Goal: Find specific page/section: Find specific page/section

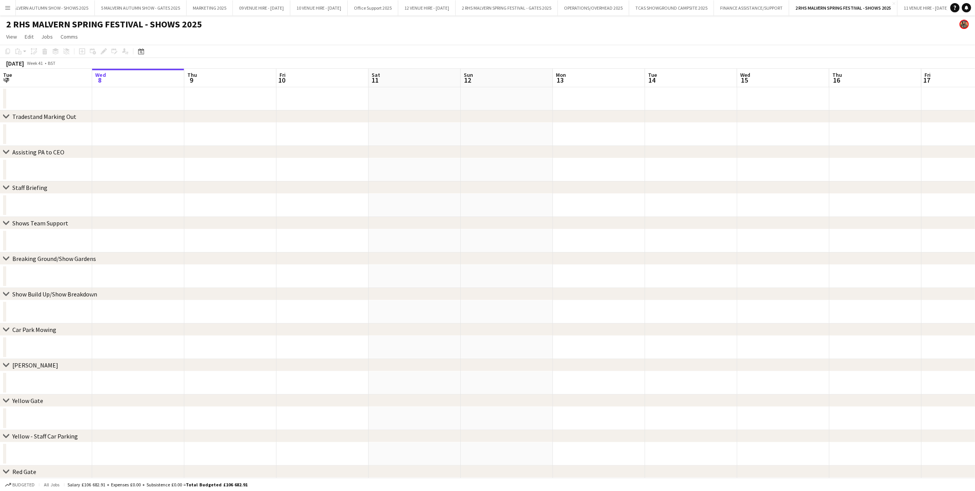
click at [6, 6] on app-icon "Menu" at bounding box center [8, 8] width 6 height 6
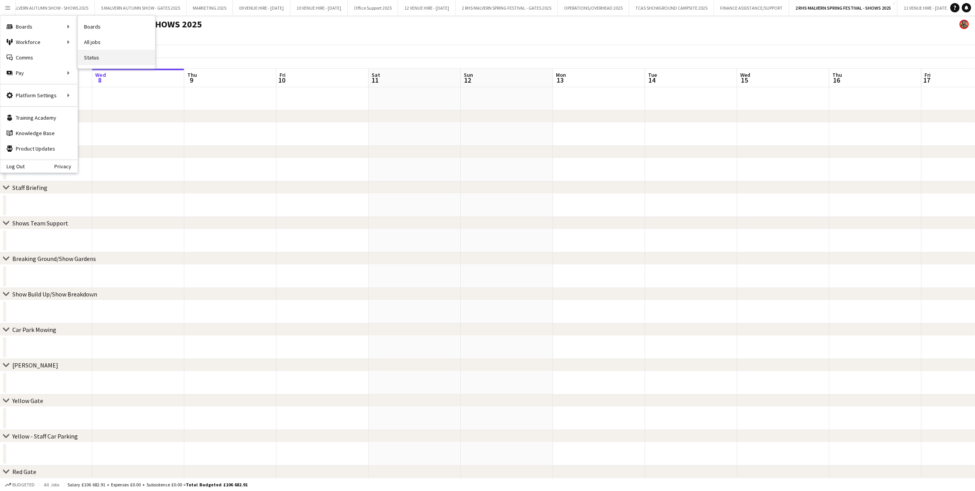
click at [110, 56] on link "Status" at bounding box center [116, 57] width 77 height 15
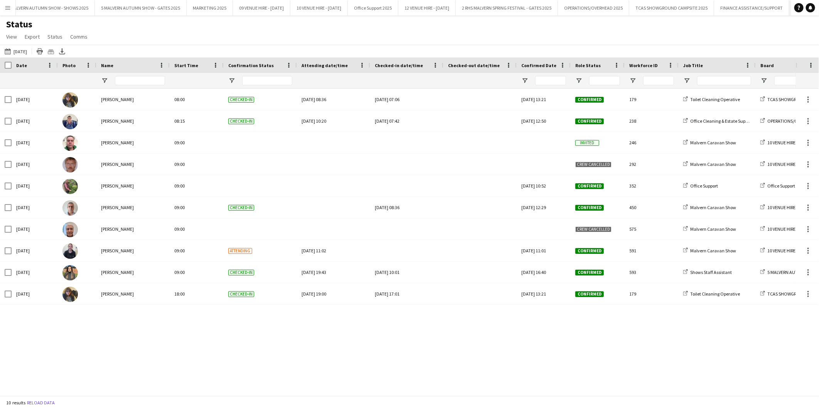
scroll to position [0, 15]
drag, startPoint x: 941, startPoint y: 0, endPoint x: 454, endPoint y: 40, distance: 489.1
click at [454, 40] on div "Status View Views Default view MAS name tags New view Update view Delete view E…" at bounding box center [409, 32] width 819 height 26
click at [579, 81] on span "Open Filter Menu" at bounding box center [578, 80] width 7 height 7
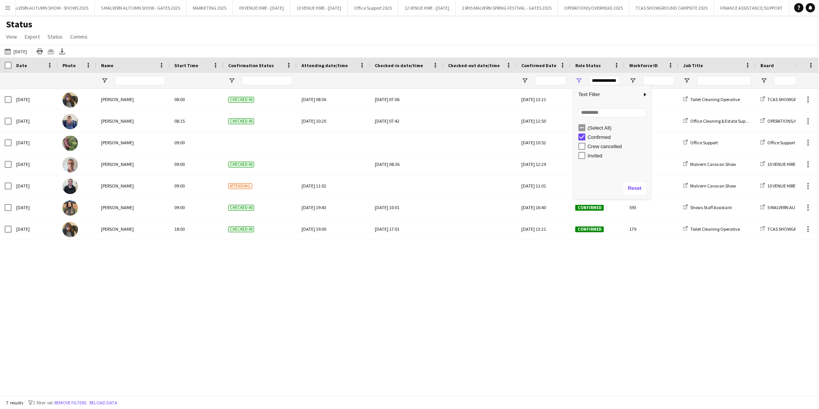
click at [551, 45] on div "08-10-2025 to 14-10-2025 Yesterday Today This Week This Month Yesterday Last We…" at bounding box center [409, 51] width 819 height 13
click at [8, 49] on app-icon "08-10-2025 to 14-10-2025" at bounding box center [9, 51] width 9 height 6
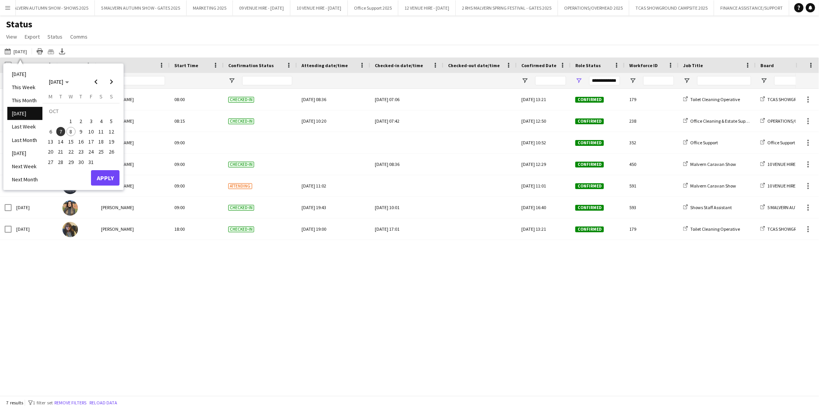
click at [71, 129] on span "8" at bounding box center [70, 131] width 9 height 9
click at [106, 174] on button "Apply" at bounding box center [105, 177] width 29 height 15
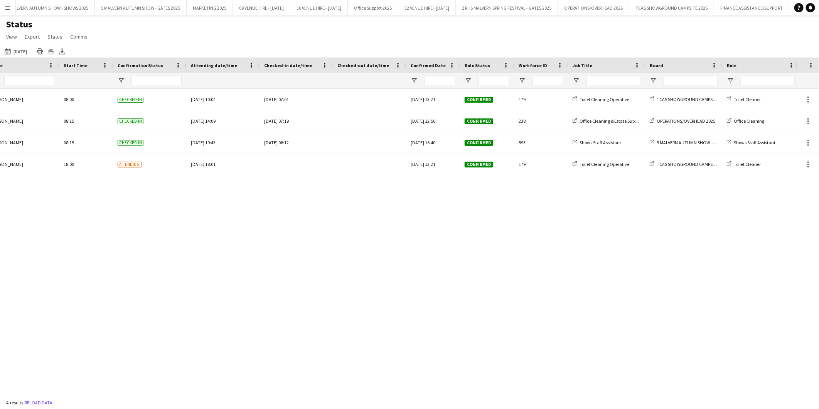
scroll to position [0, 0]
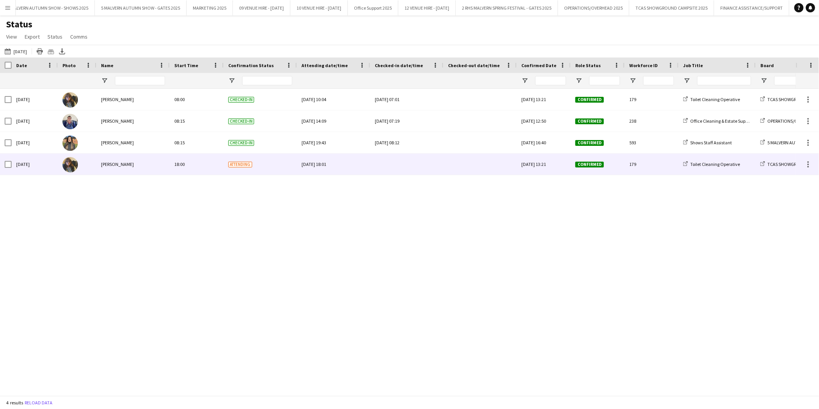
click at [159, 164] on div "[PERSON_NAME]" at bounding box center [132, 163] width 73 height 21
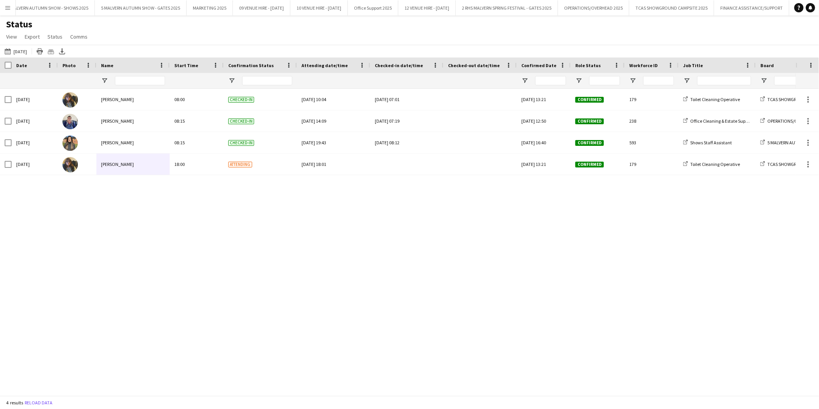
click at [469, 278] on div "Tue, 21 Jan 2025 13:21 Confirmed 179 Toilet Cleaning Operative TCAS SHOWGROUND …" at bounding box center [398, 238] width 796 height 299
click at [5, 51] on app-icon "08-10-2025 to 14-10-2025" at bounding box center [9, 51] width 9 height 6
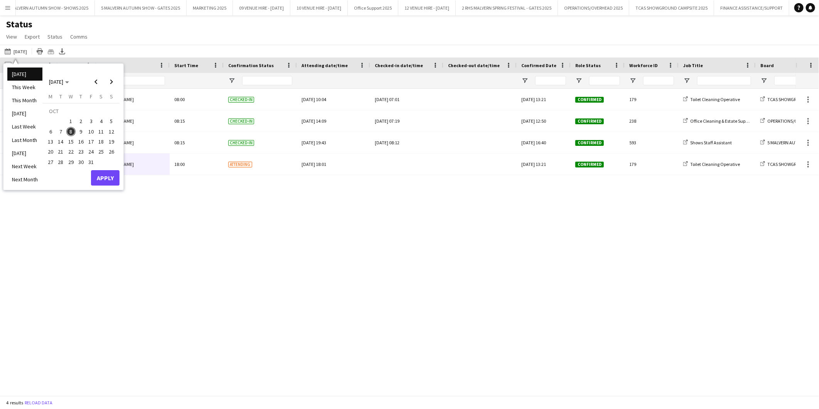
click at [81, 132] on span "9" at bounding box center [80, 131] width 9 height 9
click at [107, 178] on button "Apply" at bounding box center [105, 177] width 29 height 15
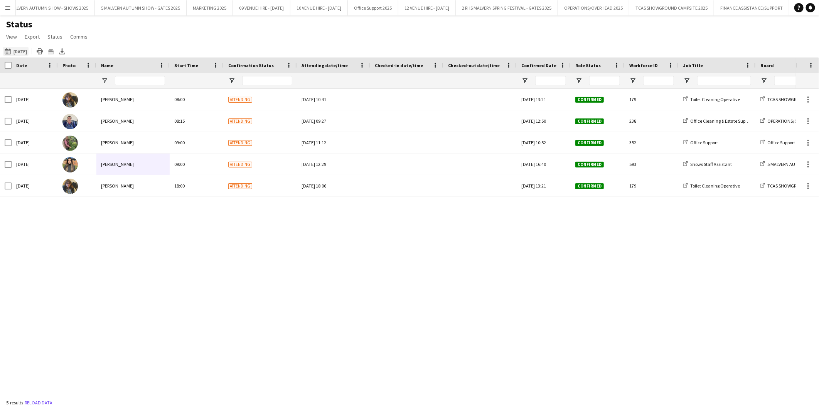
click at [13, 50] on button "08-10-2025 to 14-10-2025 Tomorrow" at bounding box center [15, 51] width 25 height 9
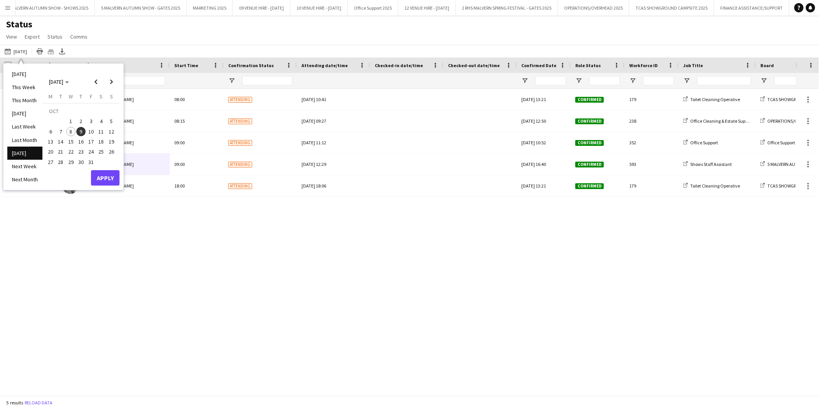
click at [91, 133] on span "10" at bounding box center [90, 131] width 9 height 9
click at [101, 173] on button "Apply" at bounding box center [105, 177] width 29 height 15
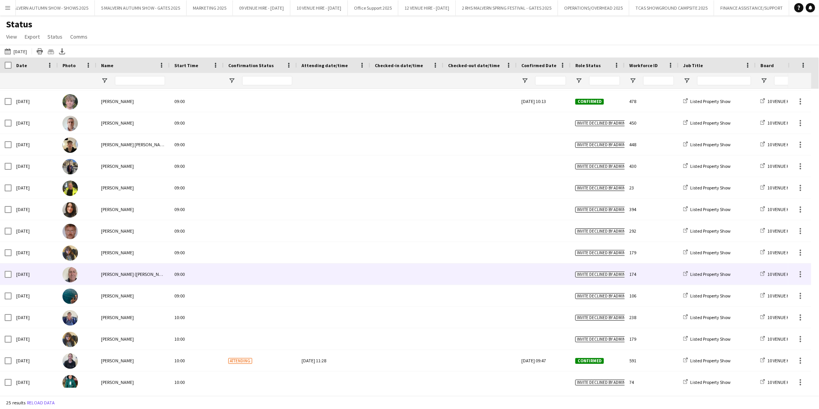
scroll to position [233, 0]
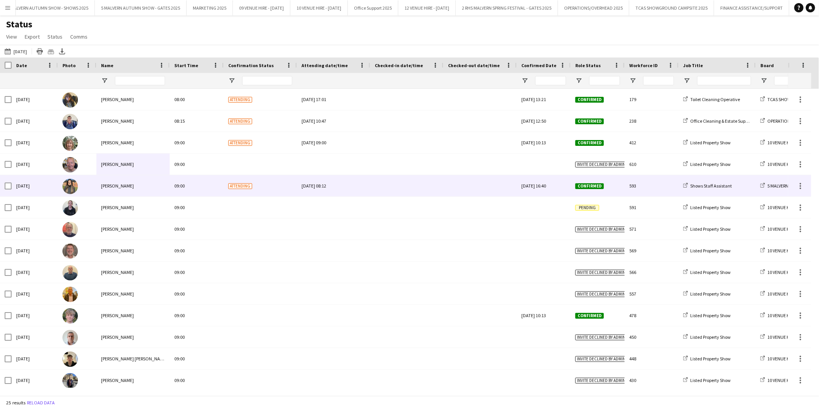
click at [449, 185] on div at bounding box center [480, 185] width 64 height 21
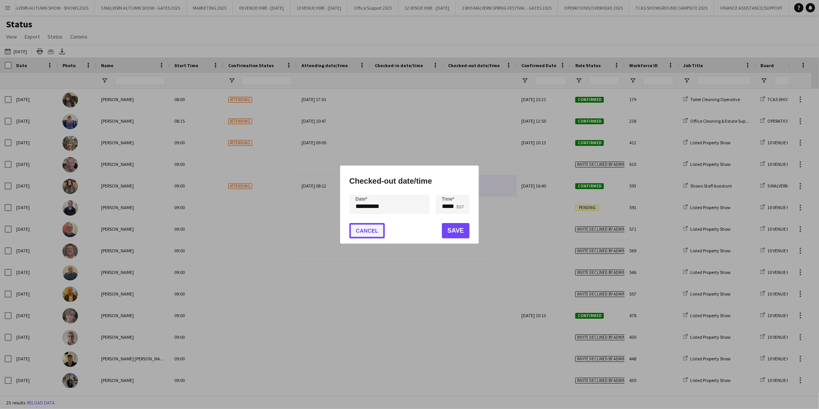
click at [369, 229] on button "Cancel" at bounding box center [366, 230] width 35 height 15
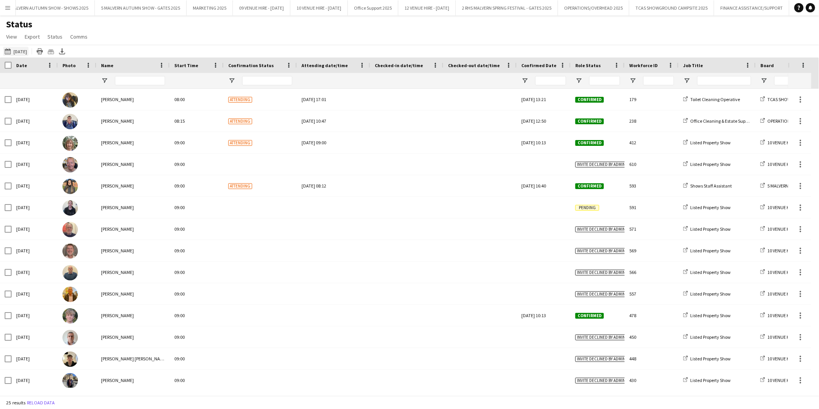
click at [13, 52] on app-icon "08-10-2025 to 14-10-2025" at bounding box center [9, 51] width 9 height 6
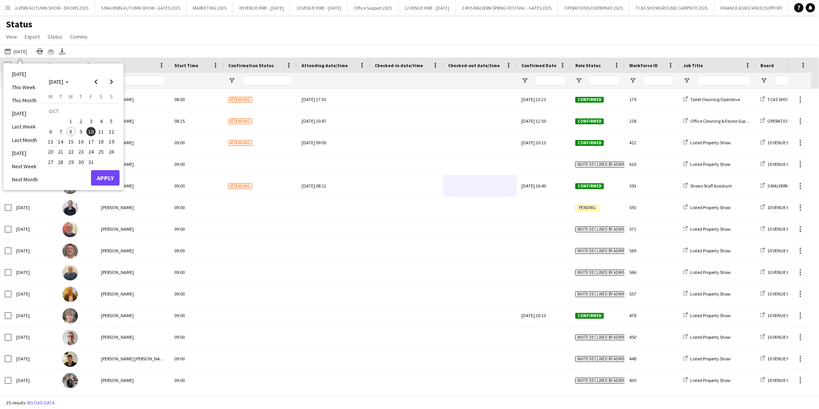
click at [105, 130] on span "11" at bounding box center [101, 131] width 9 height 9
click at [113, 173] on button "Apply" at bounding box center [105, 177] width 29 height 15
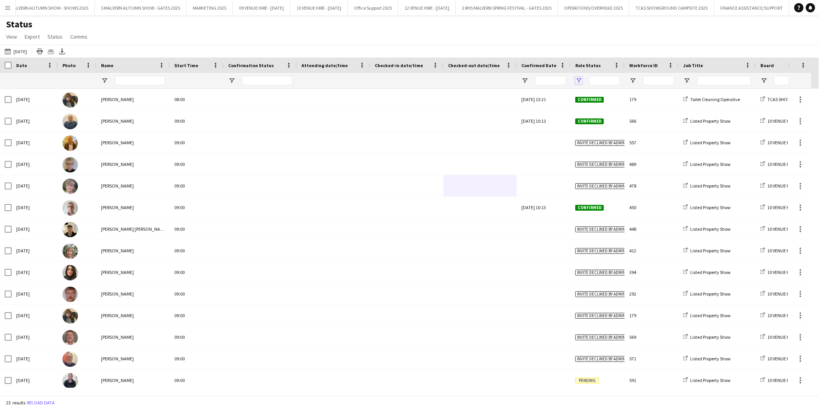
click at [580, 80] on span "Open Filter Menu" at bounding box center [578, 80] width 7 height 7
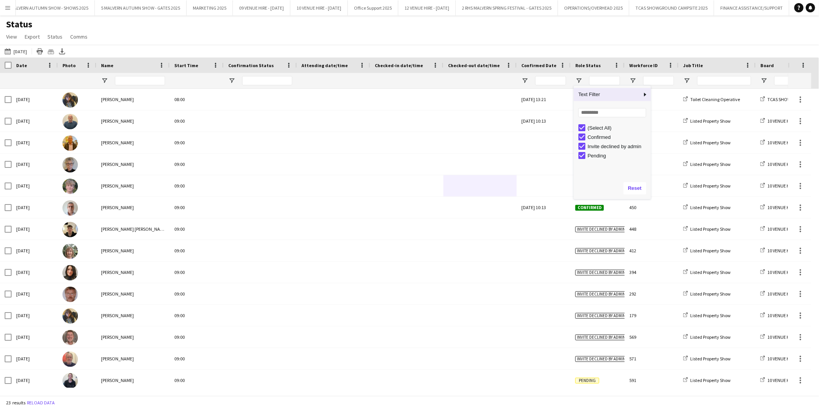
click at [584, 132] on div "(Select All)" at bounding box center [614, 127] width 73 height 9
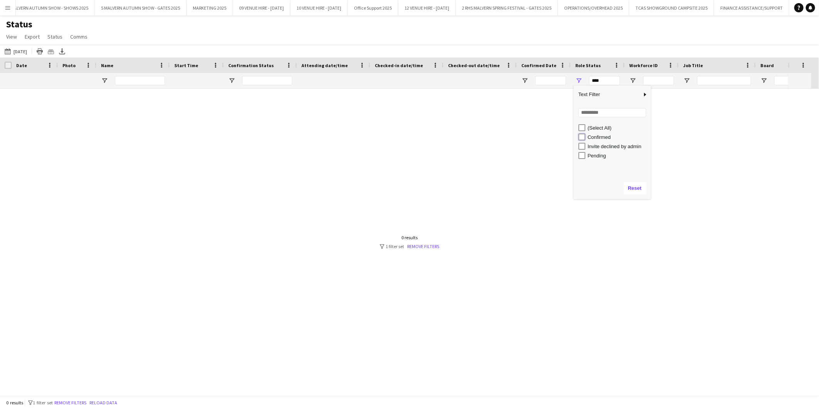
type input "**********"
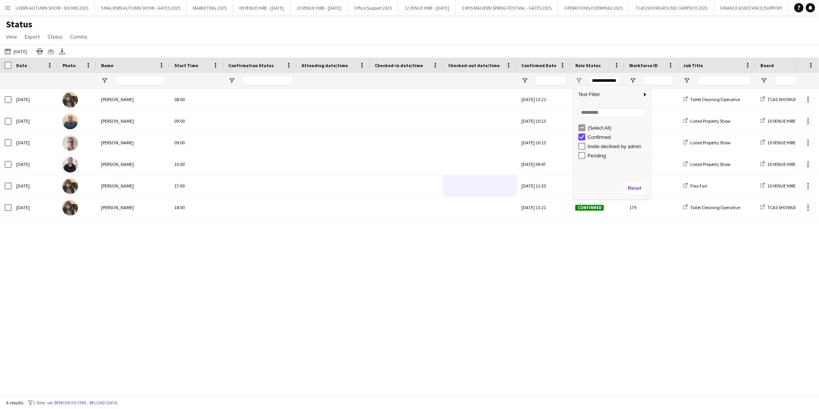
click at [174, 315] on div "Sat, 11 Oct 2025 Sharon Rose 08:00 Tue, 21 Jan 2025 13:21 Confirmed 179 Toilet …" at bounding box center [398, 238] width 796 height 299
click at [6, 49] on app-icon "08-10-2025 to 14-10-2025" at bounding box center [9, 51] width 9 height 6
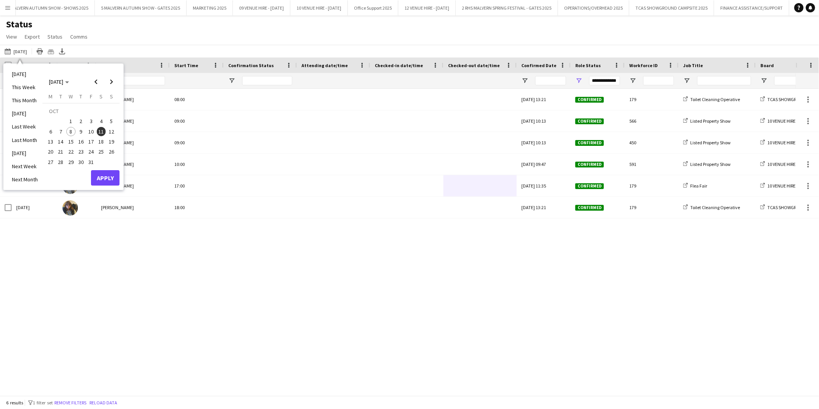
click at [75, 133] on button "8" at bounding box center [71, 131] width 10 height 10
click at [93, 174] on button "Apply" at bounding box center [105, 177] width 29 height 15
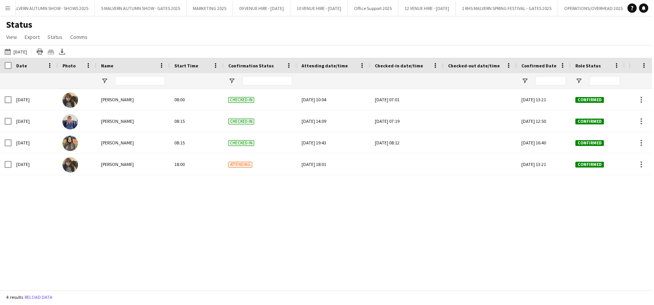
scroll to position [0, 15]
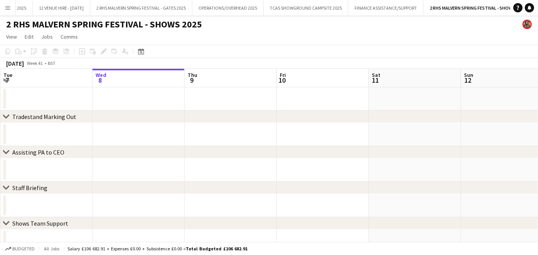
click at [8, 7] on app-icon "Menu" at bounding box center [8, 8] width 6 height 6
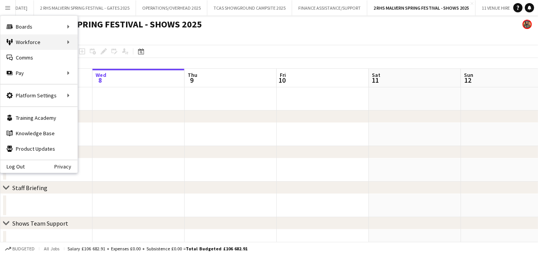
scroll to position [0, 449]
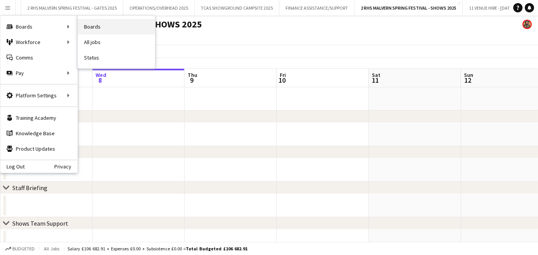
click at [112, 23] on link "Boards" at bounding box center [116, 26] width 77 height 15
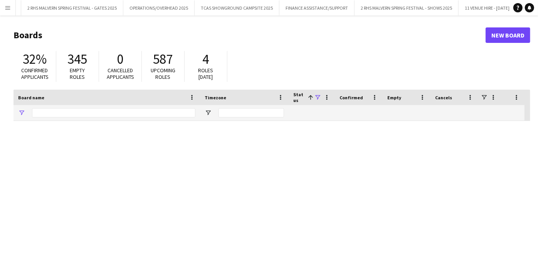
type input "******"
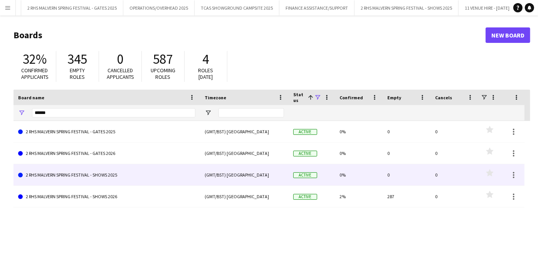
click at [128, 172] on link "2 RHS MALVERN SPRING FESTIVAL - SHOWS 2025" at bounding box center [106, 175] width 177 height 22
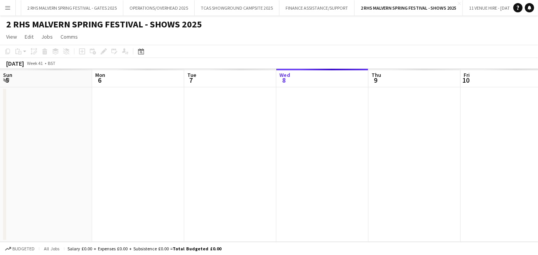
scroll to position [0, 184]
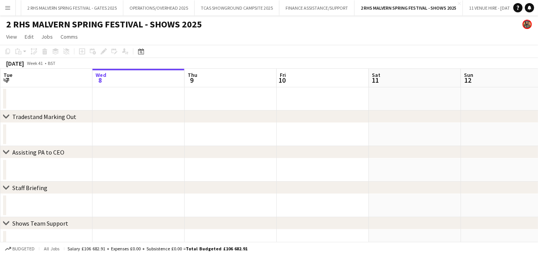
click at [135, 49] on div "Date picker OCT 2025 OCT 2025 Monday M Tuesday T Wednesday W Thursday T Friday …" at bounding box center [138, 51] width 17 height 9
click at [137, 49] on div "Date picker" at bounding box center [141, 51] width 9 height 9
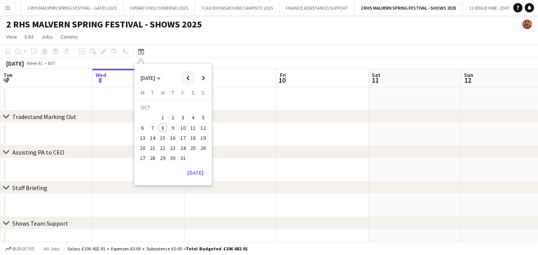
click at [189, 73] on span "Previous month" at bounding box center [187, 77] width 15 height 15
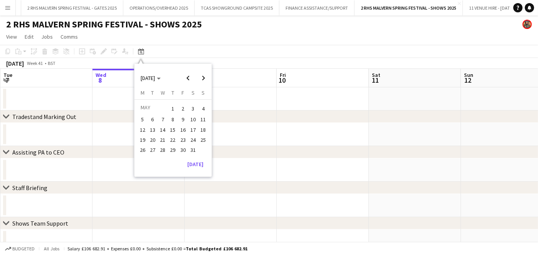
click at [143, 119] on span "5" at bounding box center [142, 119] width 9 height 9
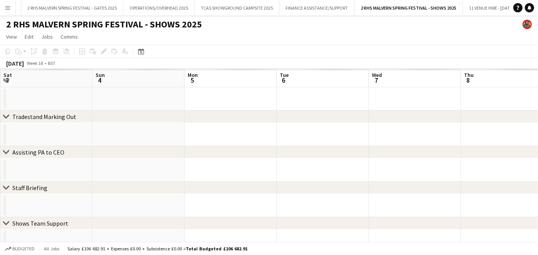
scroll to position [0, 265]
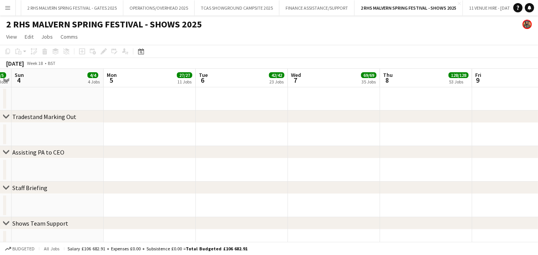
drag, startPoint x: 176, startPoint y: 80, endPoint x: 151, endPoint y: 71, distance: 27.0
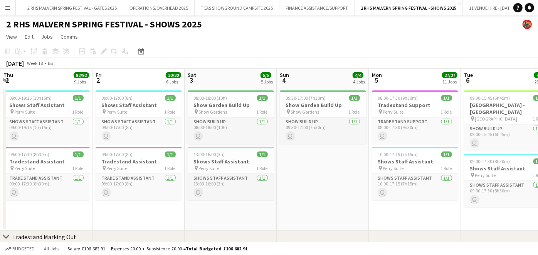
drag, startPoint x: 229, startPoint y: 85, endPoint x: 369, endPoint y: 88, distance: 140.4
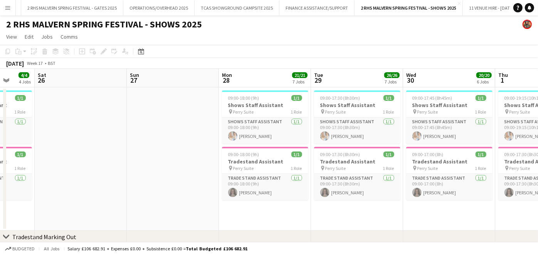
drag, startPoint x: 175, startPoint y: 84, endPoint x: 450, endPoint y: 93, distance: 275.9
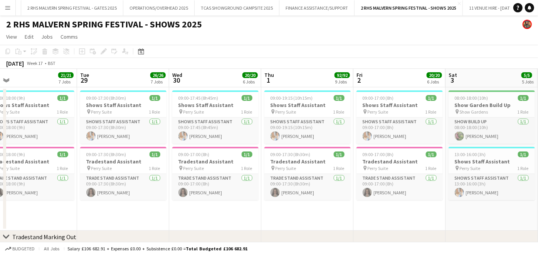
scroll to position [0, 248]
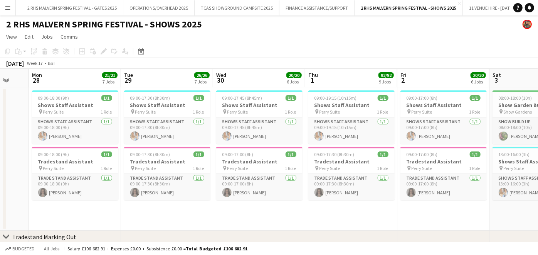
drag, startPoint x: 244, startPoint y: 81, endPoint x: 50, endPoint y: 76, distance: 194.4
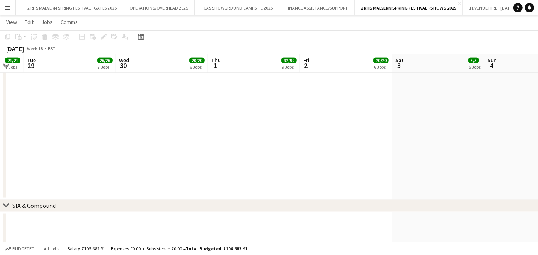
scroll to position [0, 282]
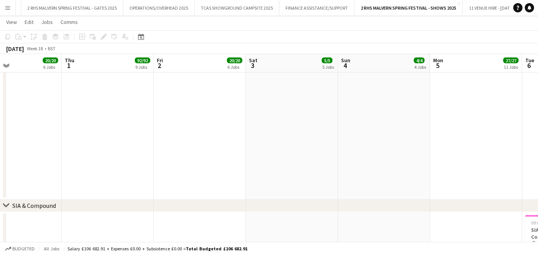
drag, startPoint x: 275, startPoint y: 62, endPoint x: 44, endPoint y: 66, distance: 230.7
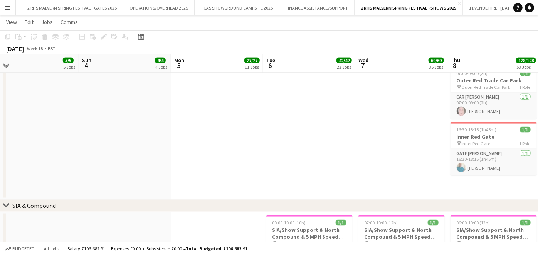
scroll to position [0, 187]
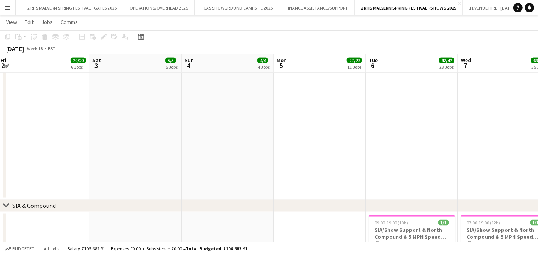
drag, startPoint x: 261, startPoint y: 63, endPoint x: -2, endPoint y: 51, distance: 263.3
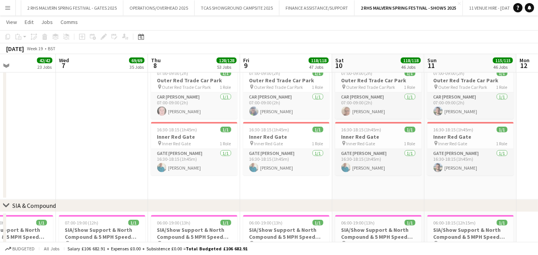
scroll to position [0, 233]
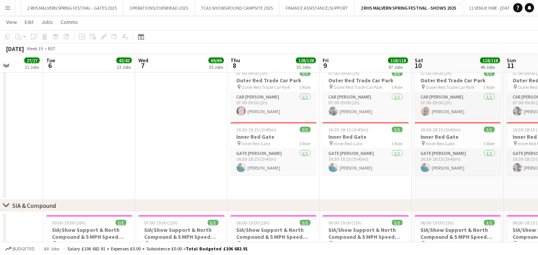
drag, startPoint x: 334, startPoint y: 62, endPoint x: 80, endPoint y: 66, distance: 253.4
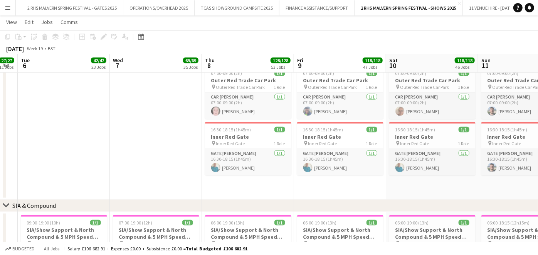
scroll to position [0, 264]
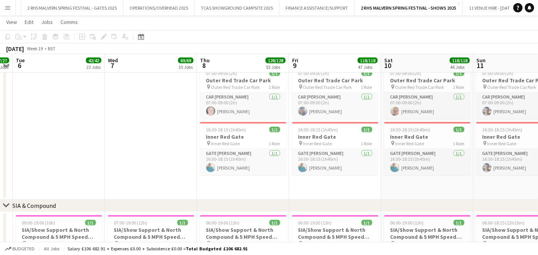
drag, startPoint x: 114, startPoint y: 65, endPoint x: 84, endPoint y: 67, distance: 30.6
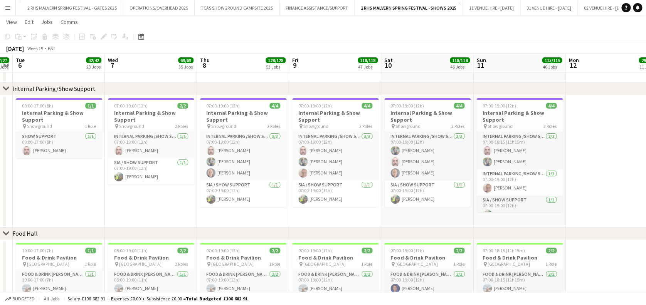
drag, startPoint x: 490, startPoint y: 1, endPoint x: 47, endPoint y: 194, distance: 483.6
click at [46, 195] on app-date-cell "09:00-17:00 (8h) 1/1 Internal Parking & Show Support pin Showground 1 Role Show…" at bounding box center [59, 161] width 92 height 133
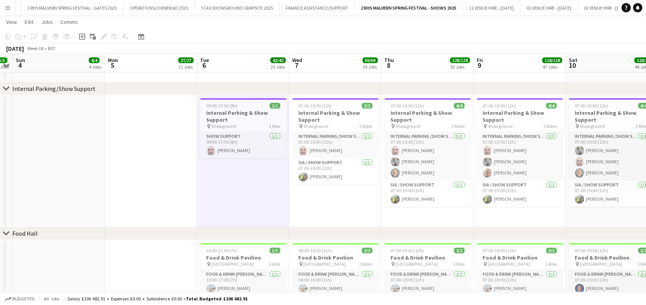
scroll to position [0, 218]
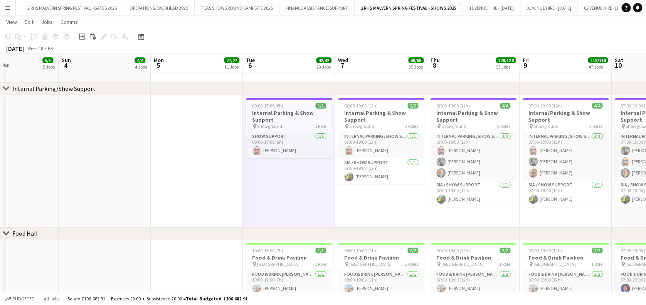
drag, startPoint x: 251, startPoint y: 65, endPoint x: 594, endPoint y: 95, distance: 344.6
click at [545, 95] on div "chevron-right Tradestand Marking Out chevron-right Assisting PA to CEO chevron-…" at bounding box center [323, 142] width 646 height 5881
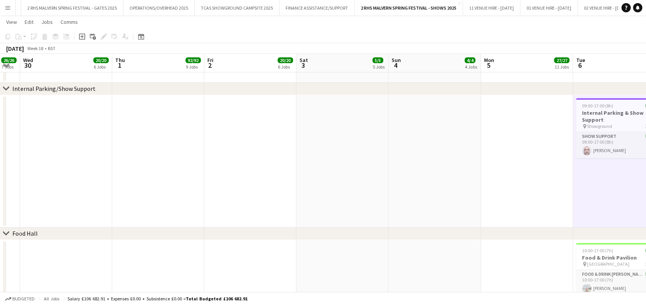
scroll to position [0, 198]
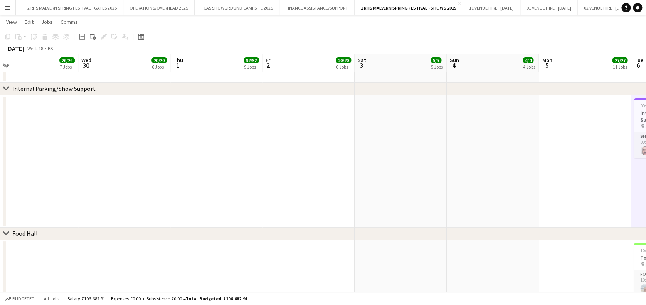
drag, startPoint x: 182, startPoint y: 73, endPoint x: 571, endPoint y: 113, distance: 390.4
click at [545, 113] on app-calendar-viewport "Sun 27 Mon 28 21/21 7 Jobs Tue 29 26/26 7 Jobs Wed 30 20/20 6 Jobs Thu 1 92/92 …" at bounding box center [323, 142] width 646 height 5881
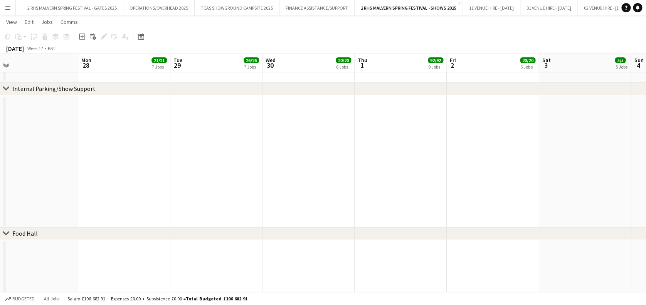
scroll to position [0, 204]
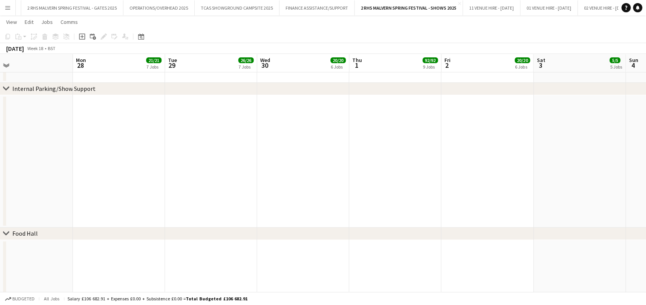
drag, startPoint x: 103, startPoint y: 61, endPoint x: 404, endPoint y: 89, distance: 302.9
click at [404, 89] on div "chevron-right Tradestand Marking Out chevron-right Assisting PA to CEO chevron-…" at bounding box center [323, 142] width 646 height 5881
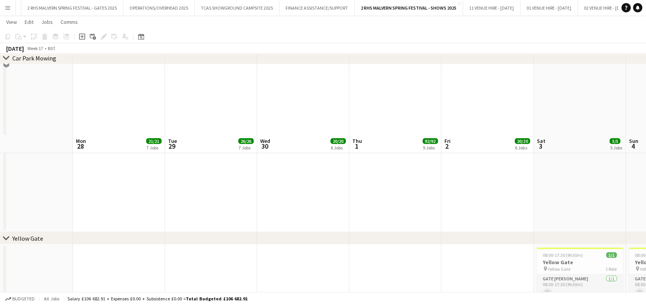
scroll to position [1028, 0]
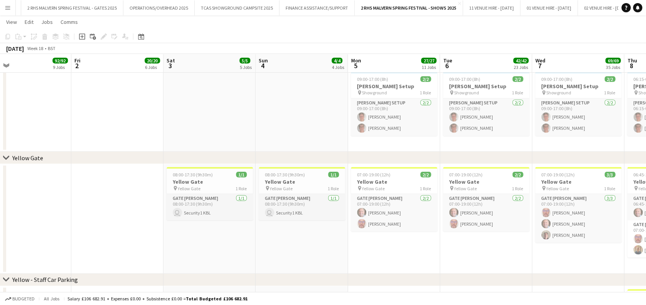
drag, startPoint x: 578, startPoint y: 62, endPoint x: 205, endPoint y: 106, distance: 376.4
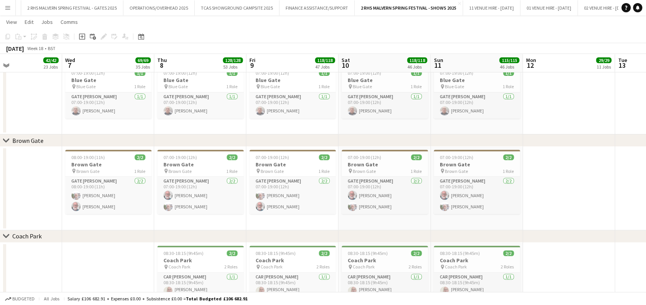
scroll to position [0, 305]
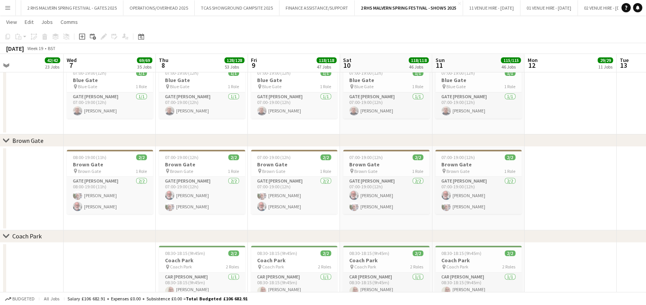
drag, startPoint x: 526, startPoint y: 62, endPoint x: 89, endPoint y: 64, distance: 437.0
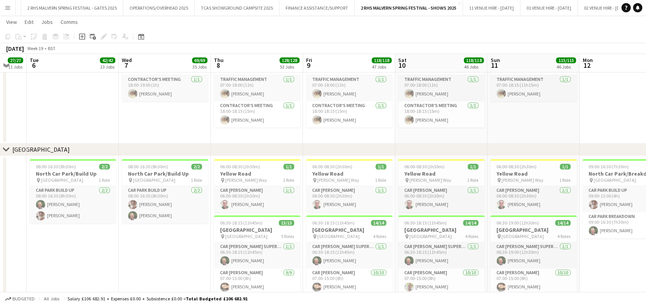
scroll to position [0, 250]
drag, startPoint x: 186, startPoint y: 58, endPoint x: 240, endPoint y: 75, distance: 56.9
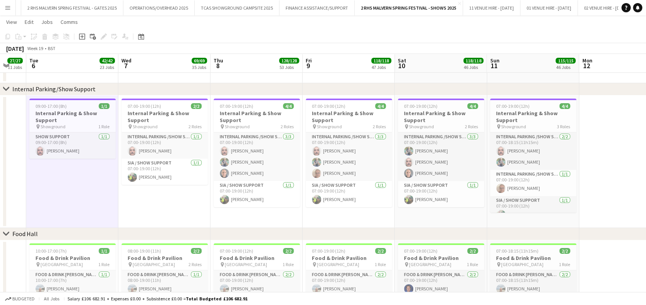
scroll to position [2828, 0]
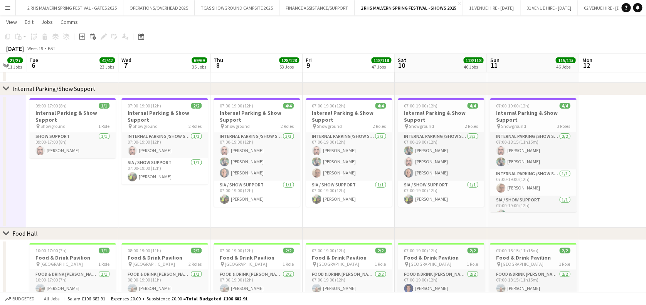
click at [545, 142] on app-date-cell at bounding box center [625, 161] width 92 height 133
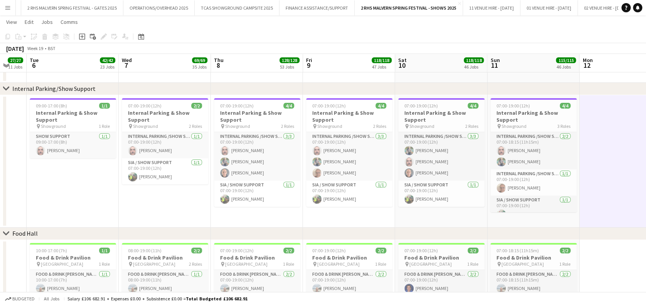
click at [0, 11] on html "Menu Boards Boards Boards All jobs Status Workforce Workforce My Workforce Recr…" at bounding box center [323, 134] width 646 height 5925
click at [7, 7] on app-icon "Menu" at bounding box center [8, 8] width 6 height 6
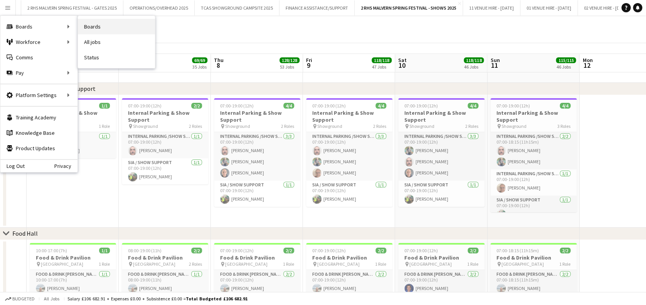
click at [89, 31] on link "Boards" at bounding box center [116, 26] width 77 height 15
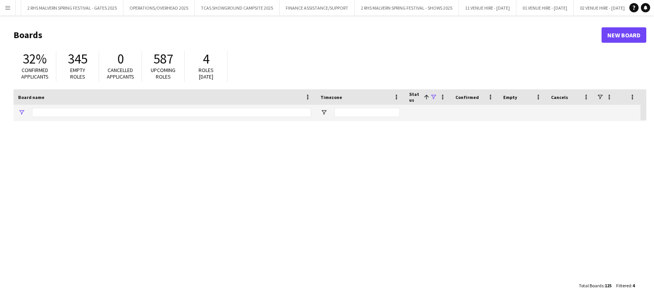
type input "******"
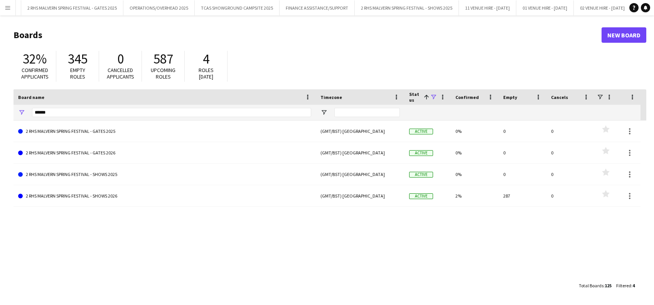
click at [4, 8] on button "Menu" at bounding box center [7, 7] width 15 height 15
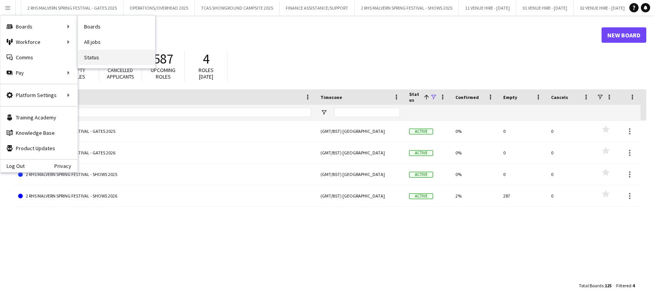
click at [113, 54] on link "Status" at bounding box center [116, 57] width 77 height 15
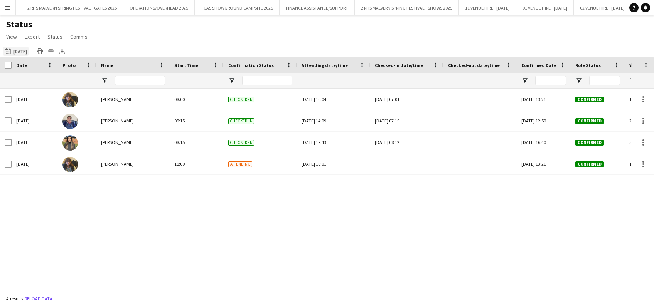
click at [14, 49] on button "08-10-2025 to 14-10-2025 Today" at bounding box center [15, 51] width 25 height 9
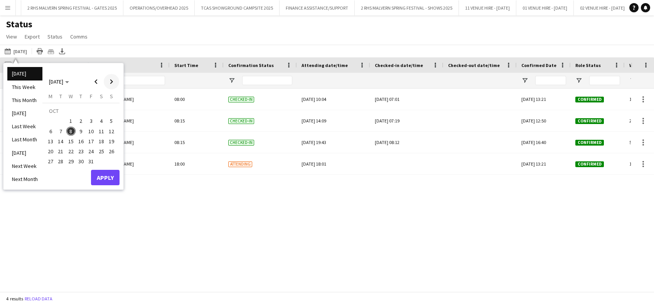
click at [109, 86] on span "Next month" at bounding box center [111, 81] width 15 height 15
click at [100, 108] on span "1" at bounding box center [101, 111] width 9 height 11
click at [111, 153] on span "30" at bounding box center [111, 153] width 9 height 9
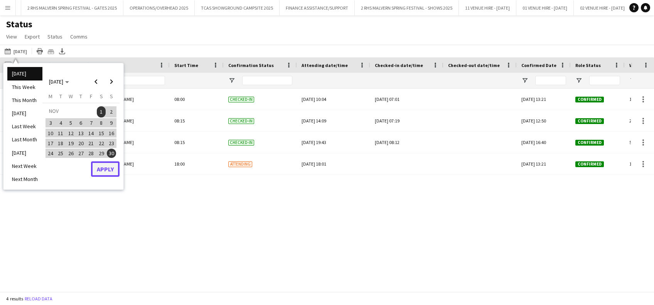
click at [111, 172] on button "Apply" at bounding box center [105, 169] width 29 height 15
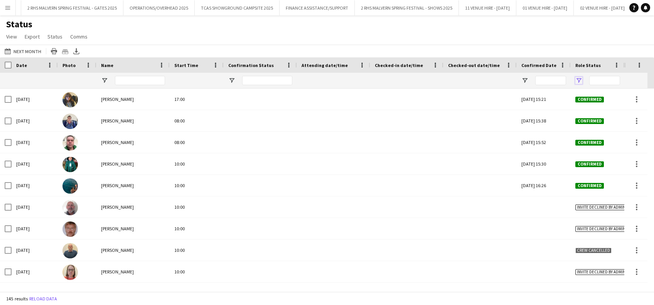
click at [545, 80] on span "Open Filter Menu" at bounding box center [578, 80] width 7 height 7
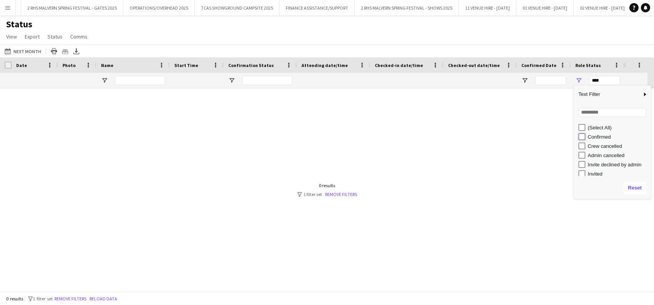
type input "**********"
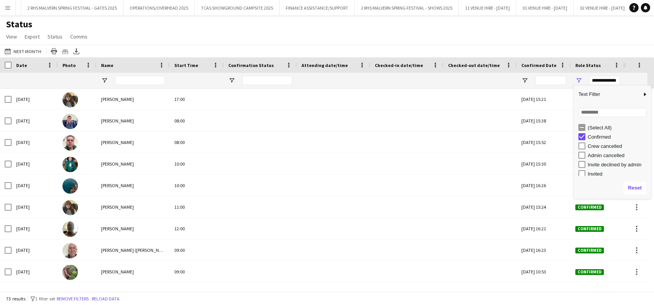
click at [417, 36] on div "Status View Views Default view MAS name tags New view Update view Delete view E…" at bounding box center [327, 32] width 654 height 26
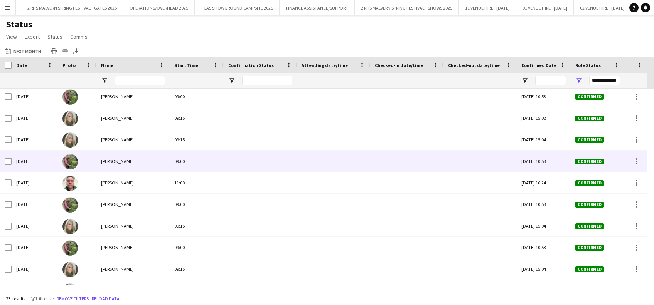
scroll to position [284, 0]
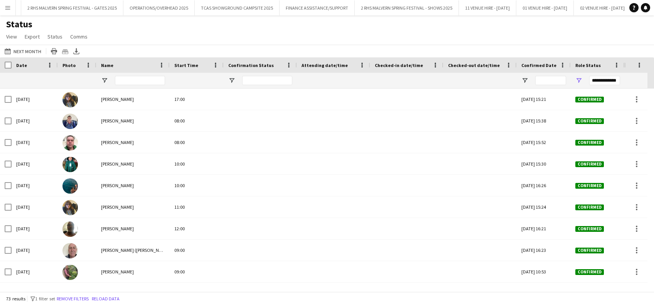
click at [223, 33] on div "Status View Views Default view MAS name tags New view Update view Delete view E…" at bounding box center [327, 32] width 654 height 26
click at [10, 8] on app-icon "Menu" at bounding box center [8, 8] width 6 height 6
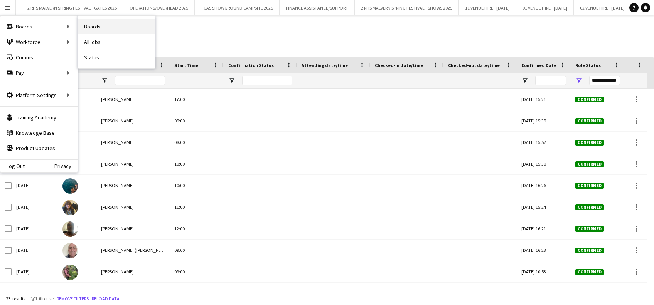
click at [86, 25] on link "Boards" at bounding box center [116, 26] width 77 height 15
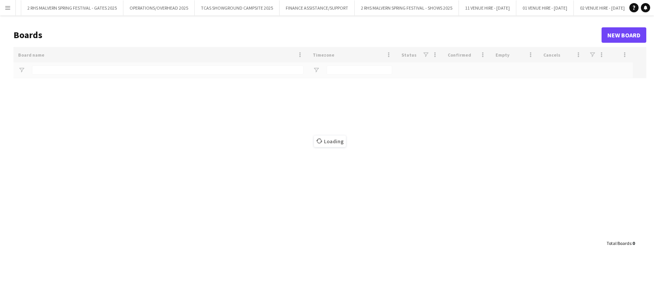
type input "******"
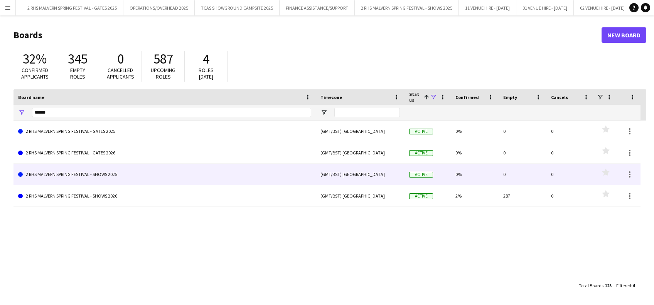
click at [111, 172] on link "2 RHS MALVERN SPRING FESTIVAL - SHOWS 2025" at bounding box center [164, 175] width 293 height 22
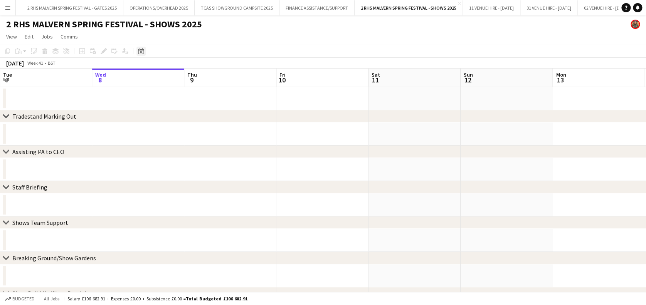
click at [141, 52] on icon "Date picker" at bounding box center [141, 51] width 6 height 6
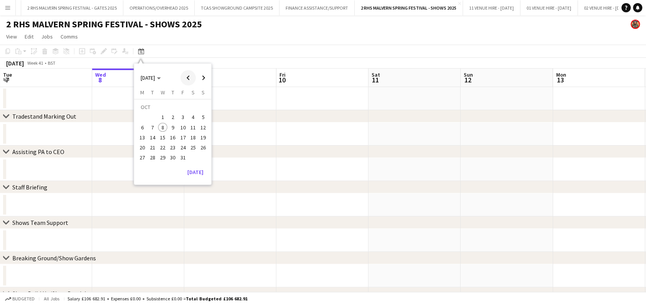
click at [186, 78] on span "Previous month" at bounding box center [187, 77] width 15 height 15
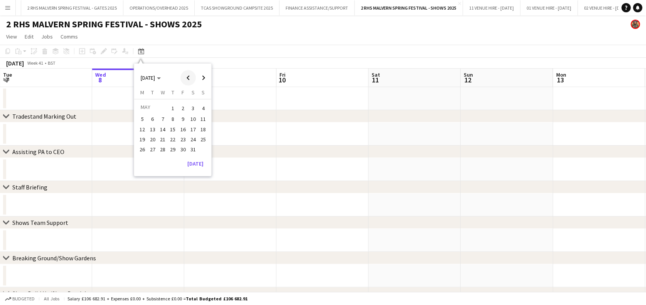
click at [186, 78] on span "Previous month" at bounding box center [187, 77] width 15 height 15
click at [200, 79] on span "Next month" at bounding box center [203, 77] width 15 height 15
click at [140, 119] on span "5" at bounding box center [142, 119] width 9 height 9
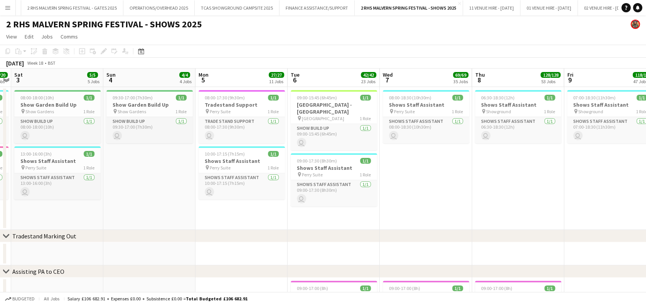
drag, startPoint x: 140, startPoint y: 71, endPoint x: 182, endPoint y: 72, distance: 42.8
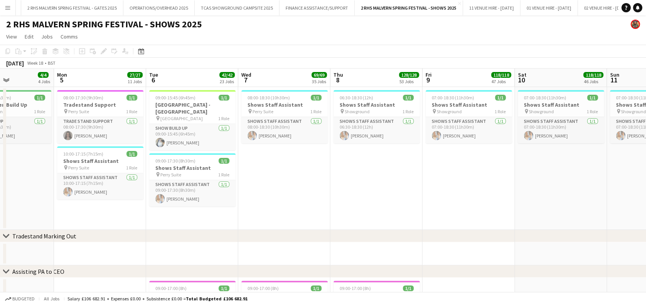
drag, startPoint x: 324, startPoint y: 70, endPoint x: 308, endPoint y: 72, distance: 16.3
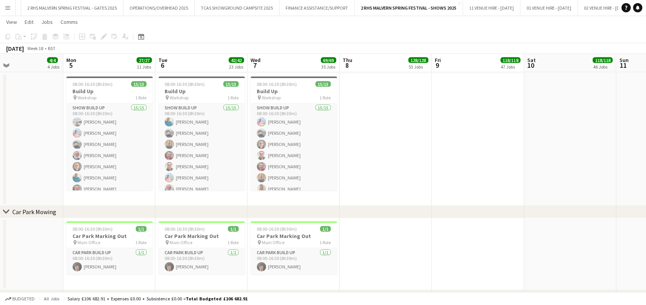
drag, startPoint x: 302, startPoint y: 65, endPoint x: 326, endPoint y: 68, distance: 24.4
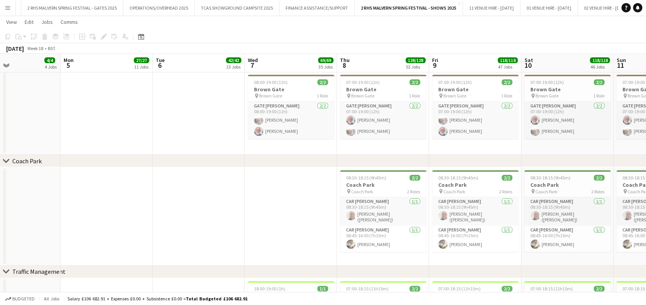
drag, startPoint x: 395, startPoint y: 60, endPoint x: 249, endPoint y: 65, distance: 145.9
drag, startPoint x: 249, startPoint y: 65, endPoint x: 170, endPoint y: 68, distance: 79.5
click at [170, 68] on div "chevron-right Brown Gate" at bounding box center [323, 65] width 646 height 12
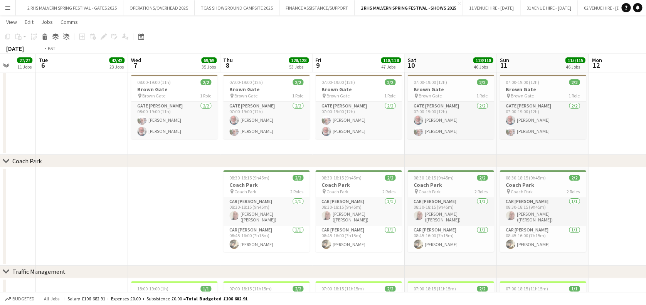
drag, startPoint x: 308, startPoint y: 67, endPoint x: 189, endPoint y: 74, distance: 119.0
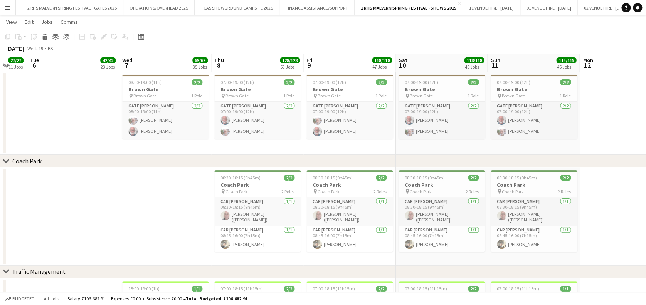
drag, startPoint x: 361, startPoint y: 63, endPoint x: 257, endPoint y: 58, distance: 103.9
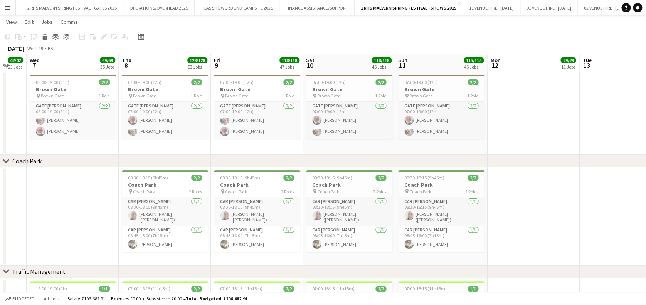
drag, startPoint x: 284, startPoint y: 67, endPoint x: 302, endPoint y: 67, distance: 17.7
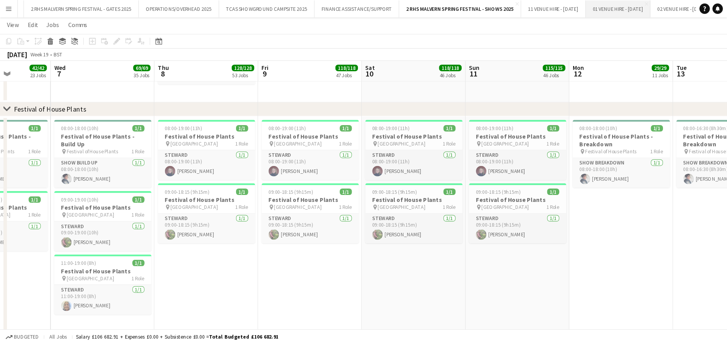
scroll to position [0, 449]
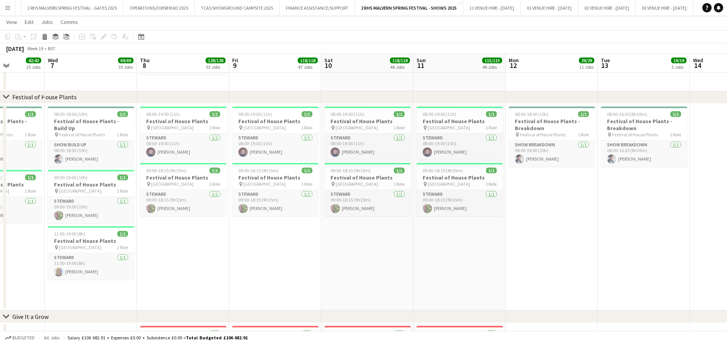
drag, startPoint x: 609, startPoint y: 2, endPoint x: 329, endPoint y: 264, distance: 383.6
click at [329, 254] on app-date-cell "08:00-19:00 (11h) 1/1 Festival of House Plants pin Kildare Hall 1 Role Steward …" at bounding box center [367, 206] width 92 height 207
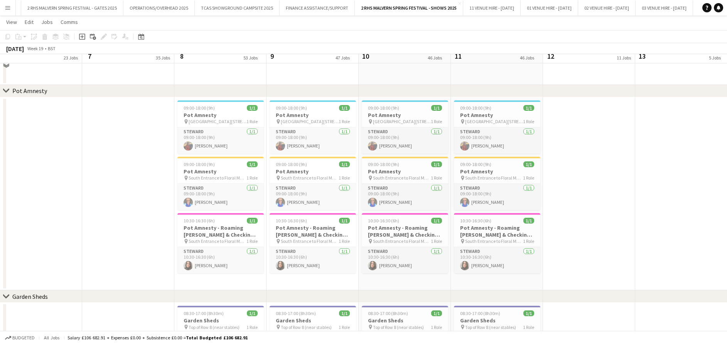
scroll to position [3961, 0]
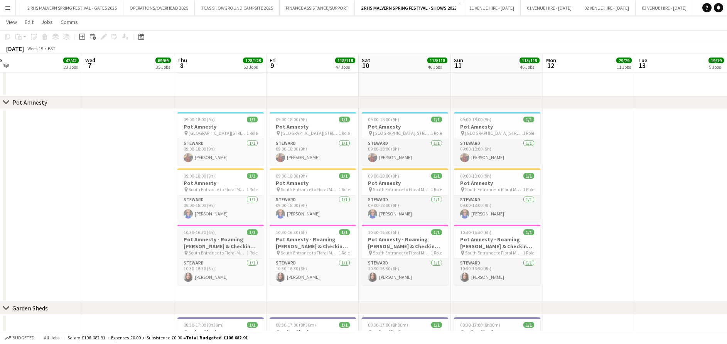
click at [191, 228] on app-job-card "10:30-16:30 (6h) 1/1 Pot Amnesty - Roaming [PERSON_NAME] & Checking Bandstand L…" at bounding box center [220, 254] width 86 height 60
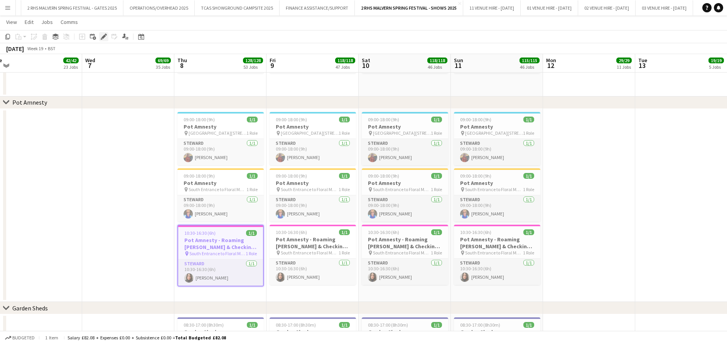
click at [102, 35] on icon "Edit" at bounding box center [104, 37] width 6 height 6
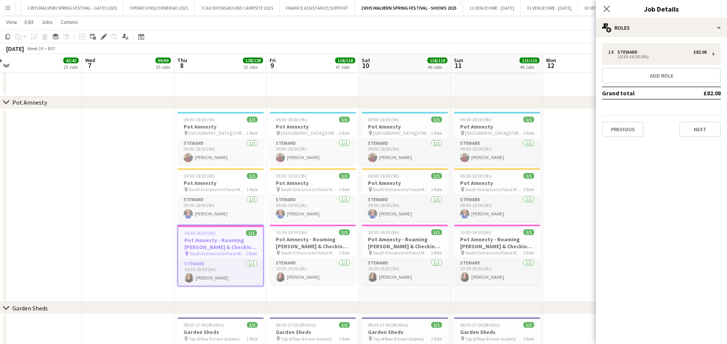
click at [237, 241] on h3 "Pot Amnesty - Roaming [PERSON_NAME] & Checking Bandstand Location" at bounding box center [220, 243] width 85 height 14
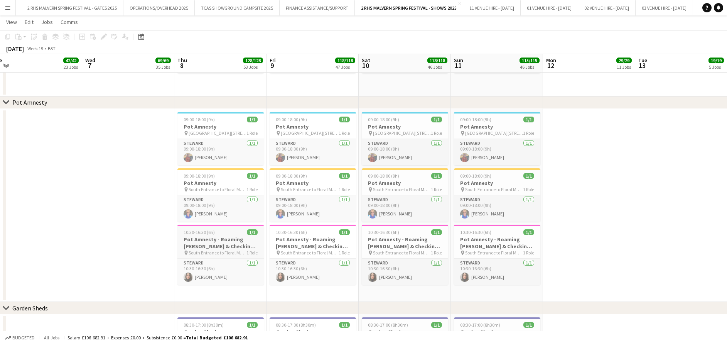
click at [237, 241] on h3 "Pot Amnesty - Roaming [PERSON_NAME] & Checking Bandstand Location" at bounding box center [220, 243] width 86 height 14
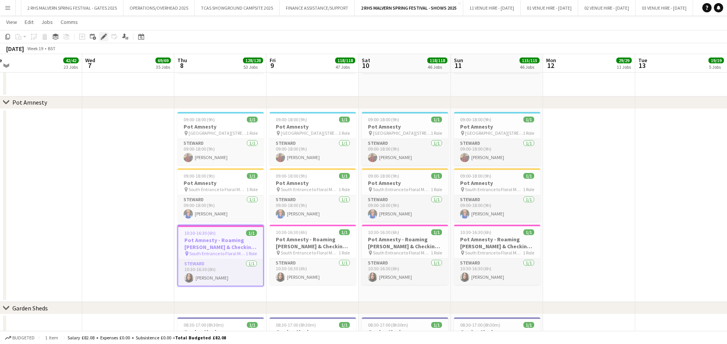
click at [101, 39] on icon "Edit" at bounding box center [104, 37] width 6 height 6
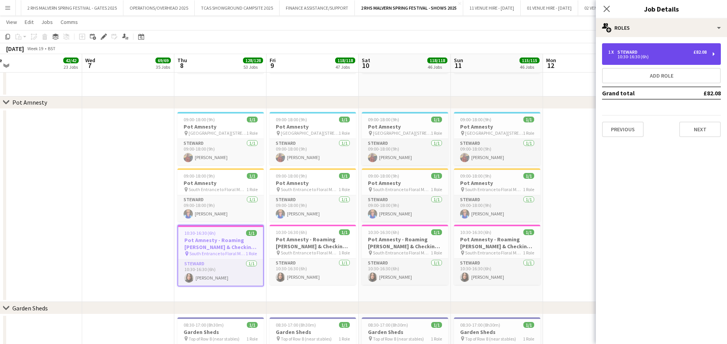
click at [545, 54] on div "1 x Steward £82.08" at bounding box center [657, 51] width 98 height 5
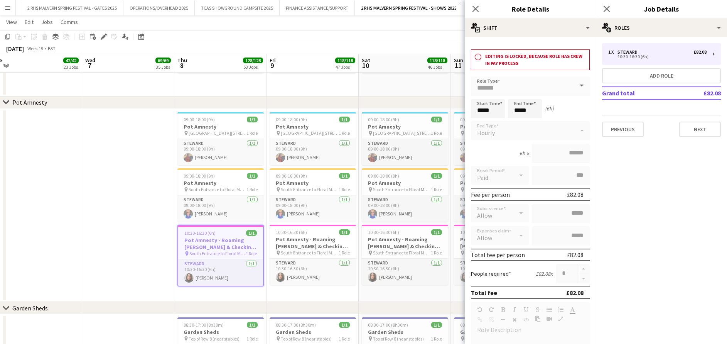
click at [137, 145] on app-date-cell at bounding box center [128, 205] width 92 height 193
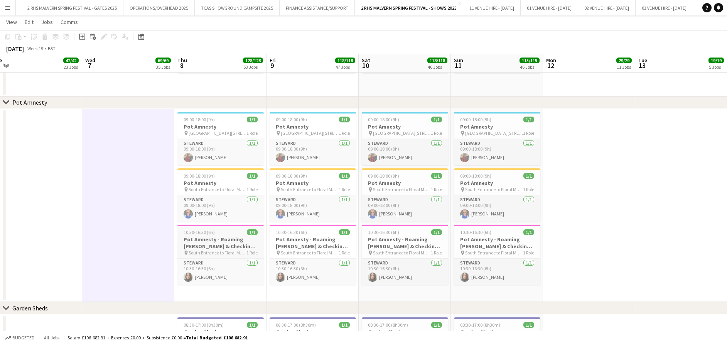
click at [210, 241] on h3 "Pot Amnesty - Roaming [PERSON_NAME] & Checking Bandstand Location" at bounding box center [220, 243] width 86 height 14
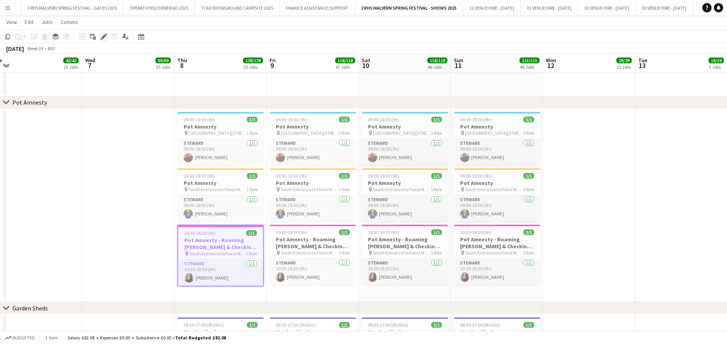
click at [104, 34] on icon "Edit" at bounding box center [104, 37] width 6 height 6
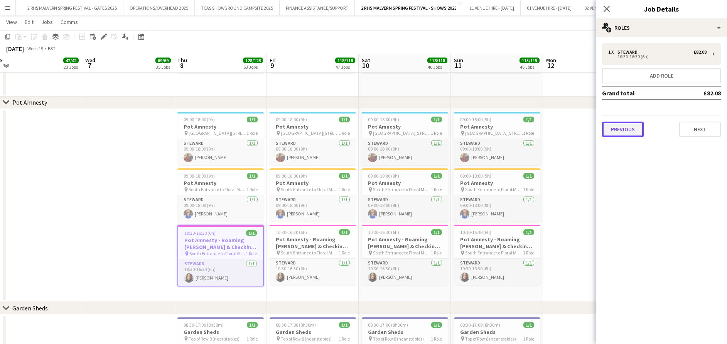
click at [616, 132] on button "Previous" at bounding box center [623, 128] width 42 height 15
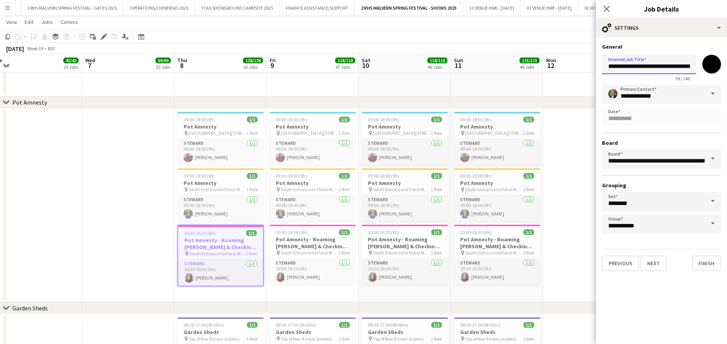
click at [678, 68] on input "**********" at bounding box center [649, 64] width 94 height 19
click at [692, 69] on input "**********" at bounding box center [649, 64] width 94 height 19
click at [684, 63] on input "**********" at bounding box center [649, 64] width 94 height 19
click at [123, 200] on app-date-cell at bounding box center [128, 205] width 92 height 193
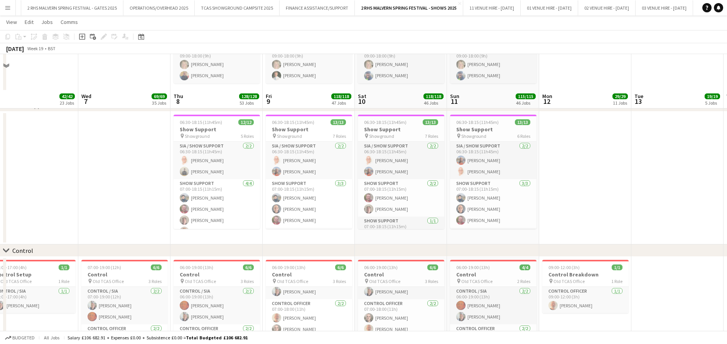
scroll to position [4624, 0]
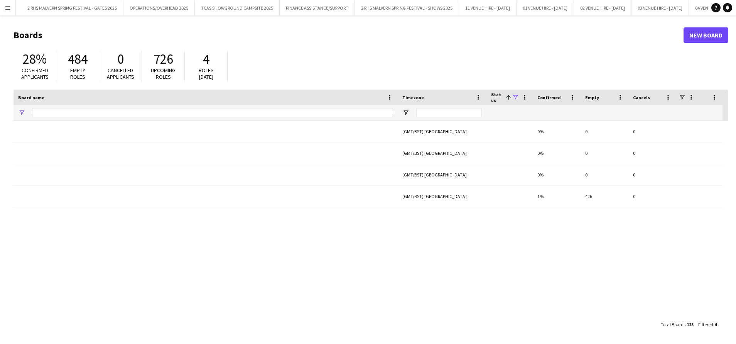
type input "******"
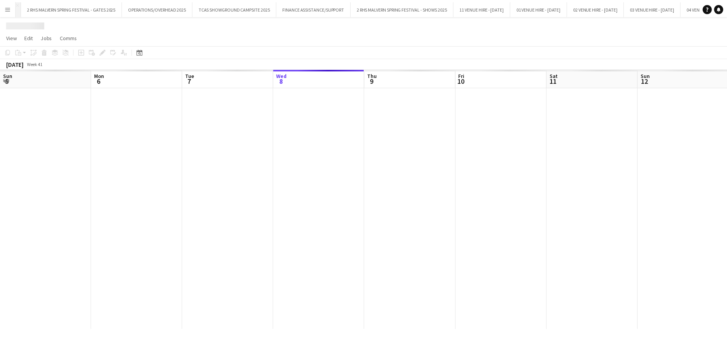
scroll to position [0, 184]
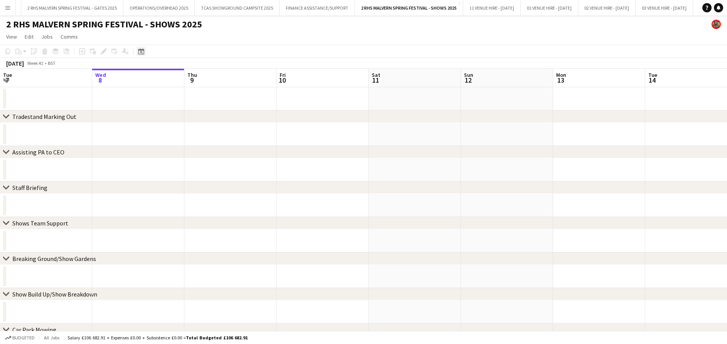
click at [141, 51] on icon at bounding box center [141, 51] width 6 height 6
click at [204, 78] on span "Next month" at bounding box center [203, 77] width 15 height 15
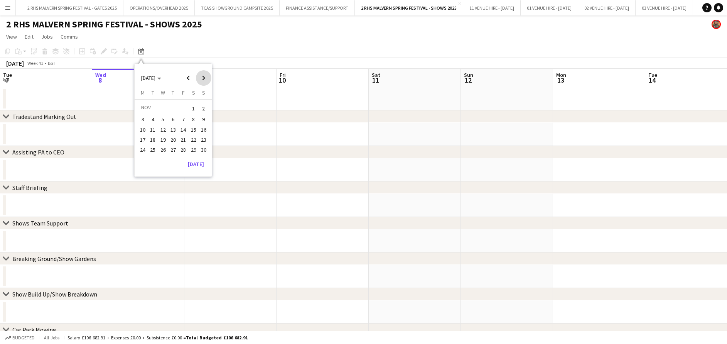
click at [204, 78] on span "Next month" at bounding box center [203, 77] width 15 height 15
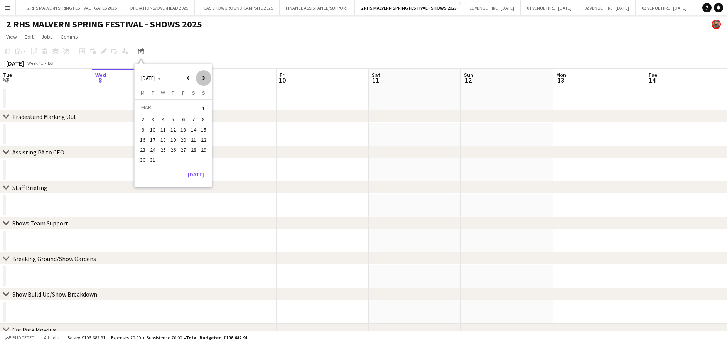
click at [204, 78] on span "Next month" at bounding box center [203, 77] width 15 height 15
click at [191, 79] on span "Previous month" at bounding box center [187, 77] width 15 height 15
click at [145, 120] on span "4" at bounding box center [142, 119] width 9 height 9
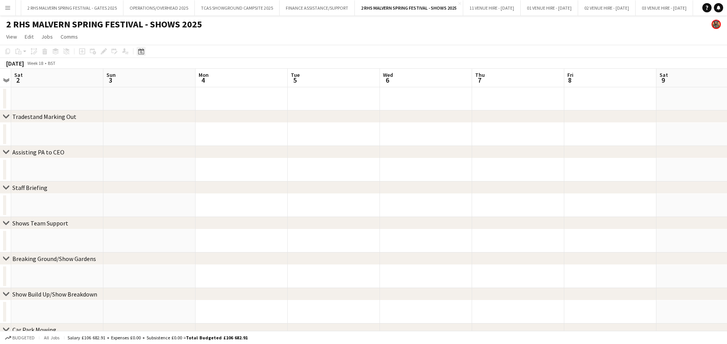
click at [137, 53] on div "Date picker" at bounding box center [141, 51] width 9 height 9
click at [161, 76] on span "[DATE]" at bounding box center [151, 77] width 20 height 7
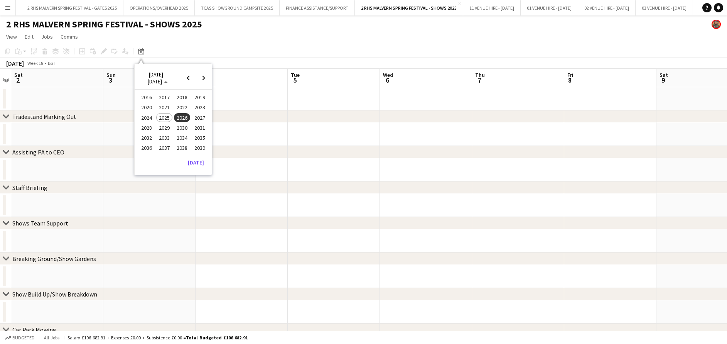
click at [172, 117] on span "2025" at bounding box center [164, 117] width 16 height 9
click at [261, 53] on app-toolbar "Copy Paste Paste Ctrl+V Paste with crew Ctrl+Shift+V Paste linked Job [GEOGRAPH…" at bounding box center [363, 51] width 727 height 13
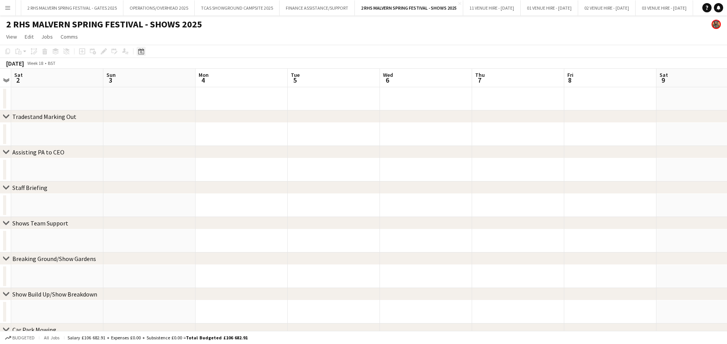
click at [141, 51] on icon at bounding box center [141, 52] width 3 height 3
click at [148, 118] on span "MAY" at bounding box center [146, 117] width 16 height 9
click at [141, 119] on span "5" at bounding box center [142, 119] width 9 height 9
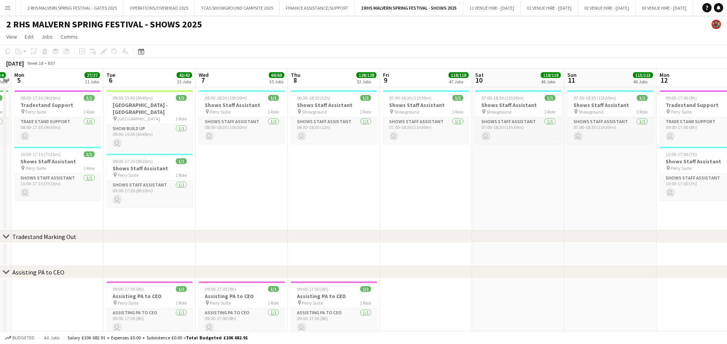
drag, startPoint x: 201, startPoint y: 77, endPoint x: 165, endPoint y: 81, distance: 35.4
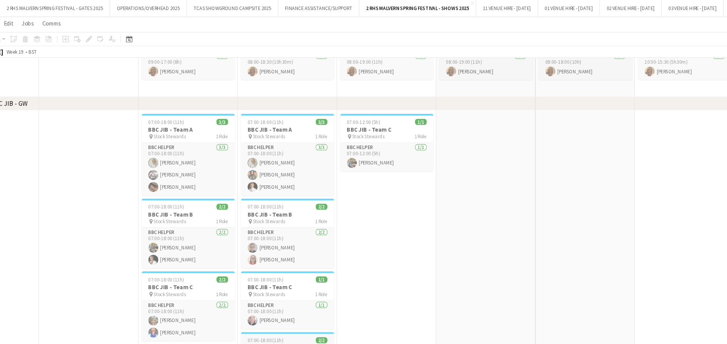
scroll to position [5462, 0]
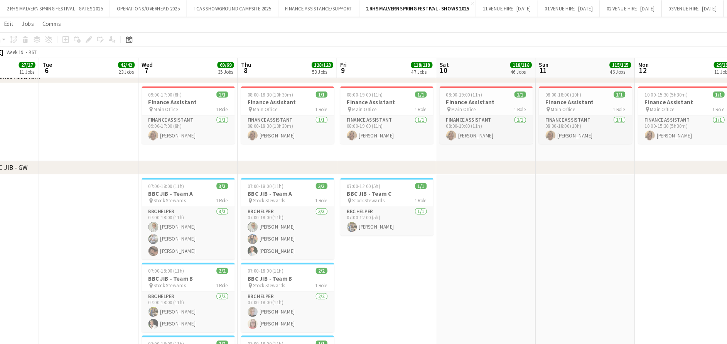
click at [437, 230] on app-date-cell at bounding box center [472, 306] width 92 height 288
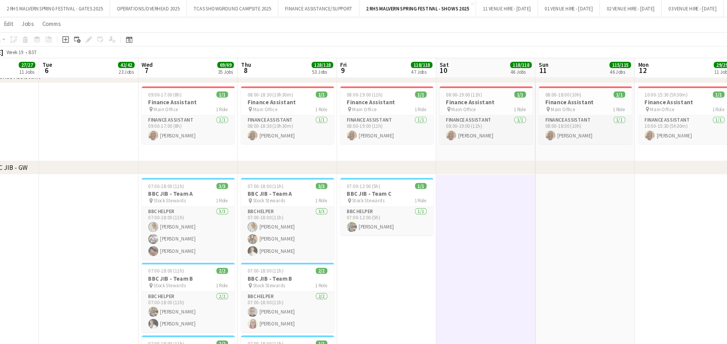
scroll to position [5581, 0]
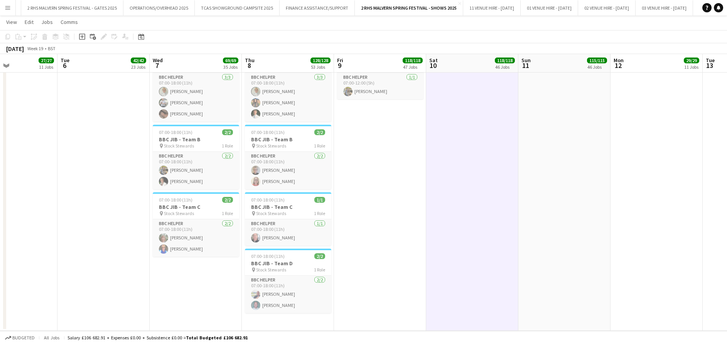
click at [8, 11] on button "Menu" at bounding box center [7, 7] width 15 height 15
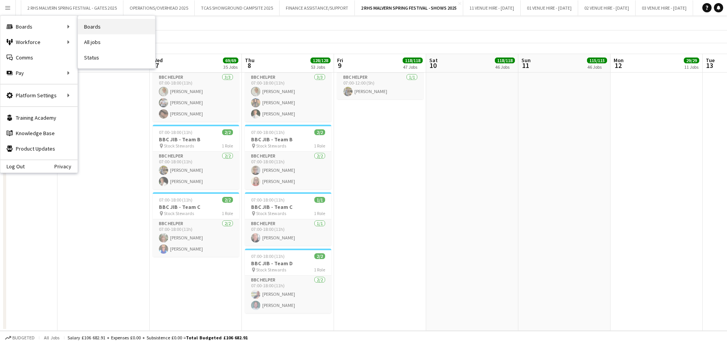
click at [101, 31] on link "Boards" at bounding box center [116, 26] width 77 height 15
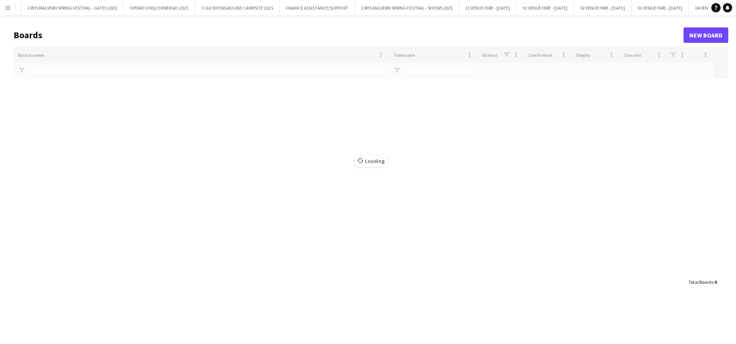
type input "******"
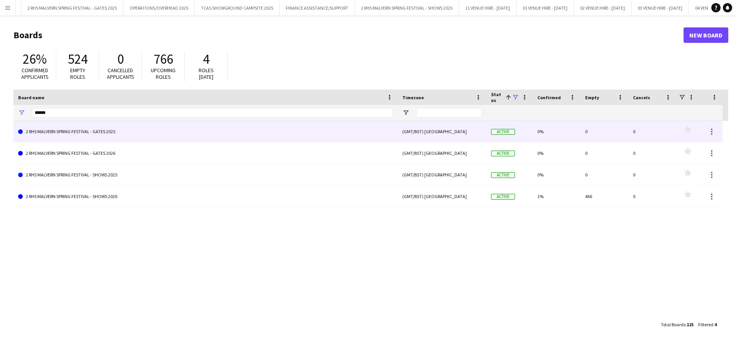
click at [83, 136] on link "2 RHS MALVERN SPRING FESTIVAL - GATES 2025" at bounding box center [205, 132] width 375 height 22
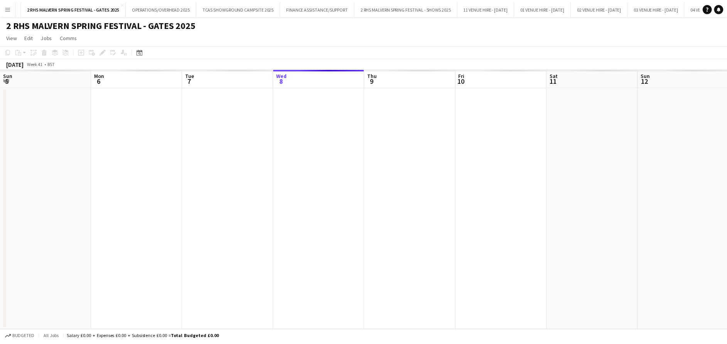
scroll to position [0, 184]
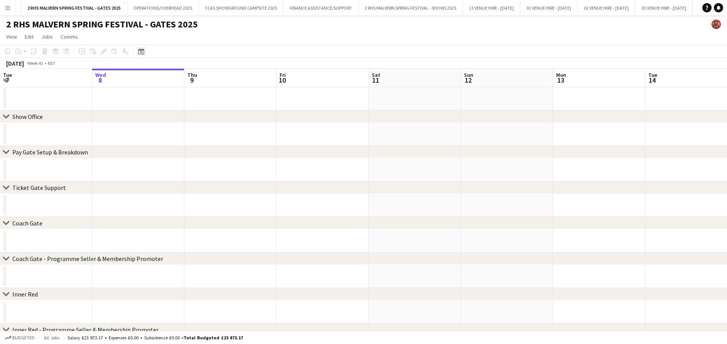
click at [143, 54] on icon "Date picker" at bounding box center [141, 51] width 6 height 6
click at [190, 78] on span "Previous month" at bounding box center [187, 77] width 15 height 15
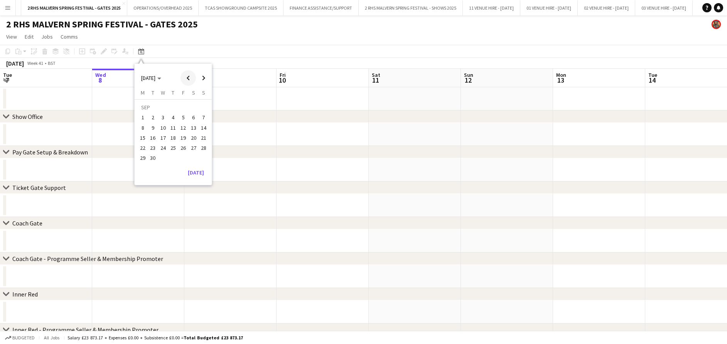
click at [190, 78] on span "Previous month" at bounding box center [187, 77] width 15 height 15
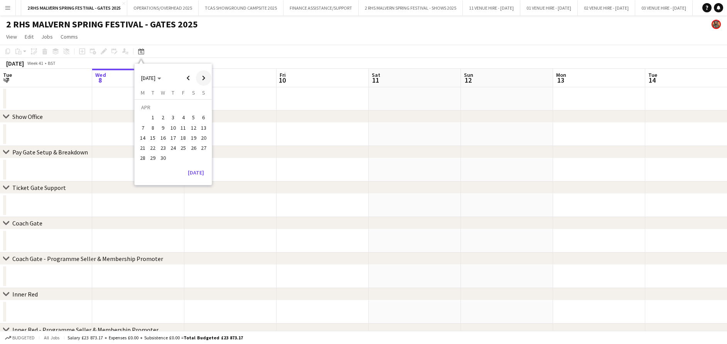
click at [205, 76] on span "Next month" at bounding box center [203, 77] width 15 height 15
click at [139, 121] on span "5" at bounding box center [142, 119] width 9 height 9
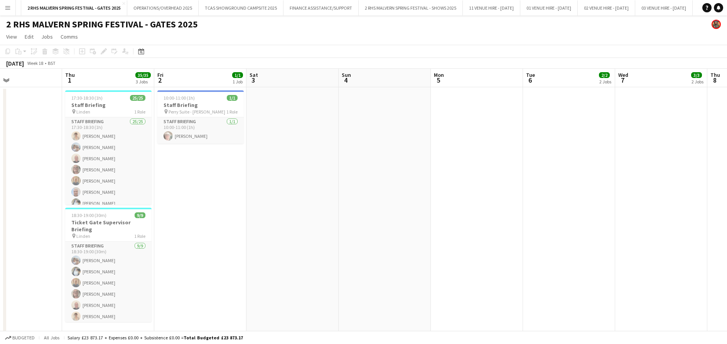
drag, startPoint x: 145, startPoint y: 81, endPoint x: 473, endPoint y: 78, distance: 328.6
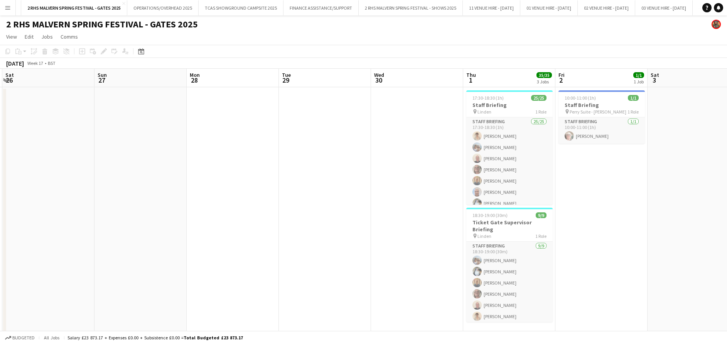
scroll to position [0, 226]
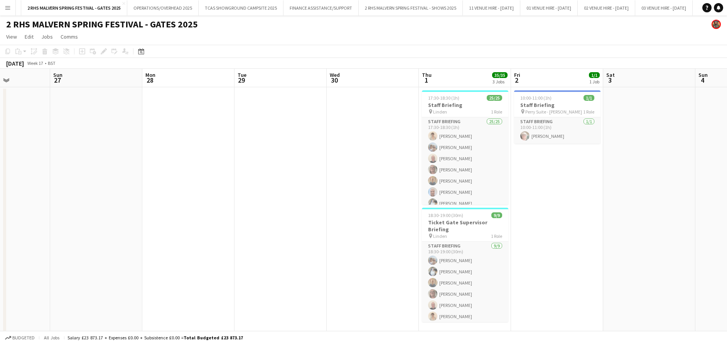
drag, startPoint x: 254, startPoint y: 77, endPoint x: 517, endPoint y: 55, distance: 264.0
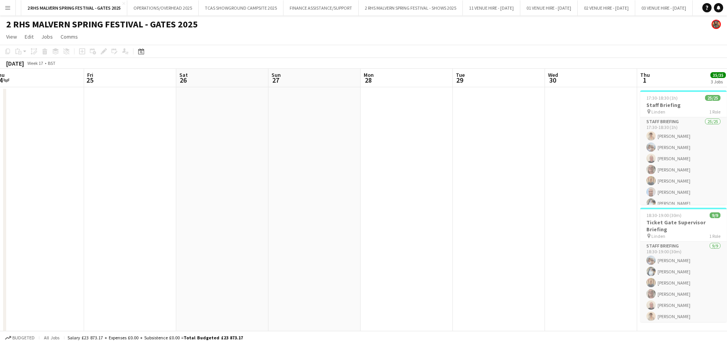
drag, startPoint x: 313, startPoint y: 76, endPoint x: 531, endPoint y: 89, distance: 218.7
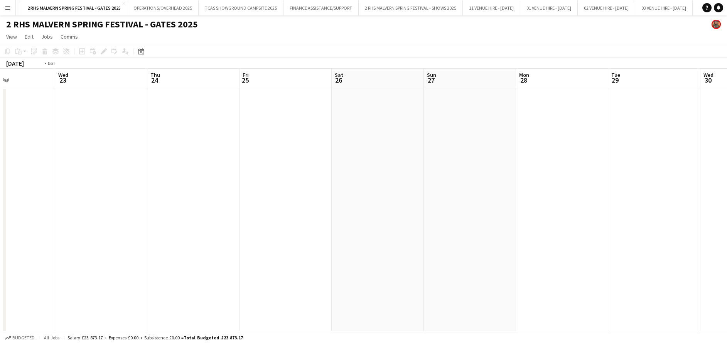
drag, startPoint x: 284, startPoint y: 83, endPoint x: 594, endPoint y: 83, distance: 309.3
drag, startPoint x: 262, startPoint y: 81, endPoint x: 111, endPoint y: 92, distance: 151.2
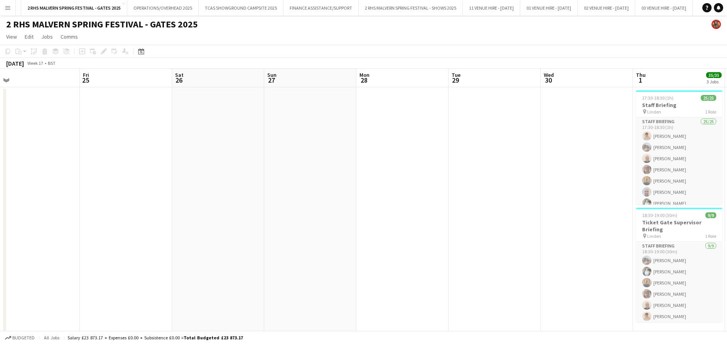
drag, startPoint x: 471, startPoint y: 73, endPoint x: 184, endPoint y: 93, distance: 287.2
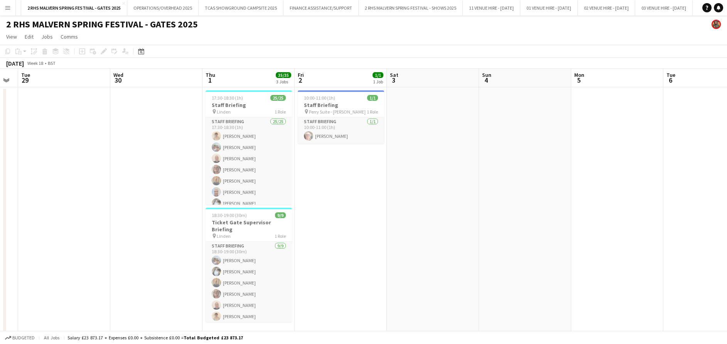
drag, startPoint x: 484, startPoint y: 83, endPoint x: 174, endPoint y: 97, distance: 309.6
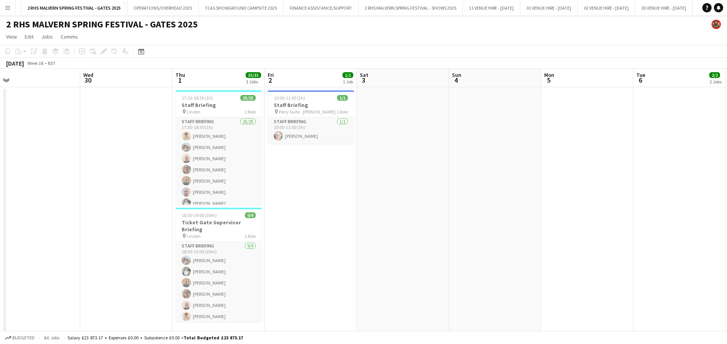
scroll to position [0, 292]
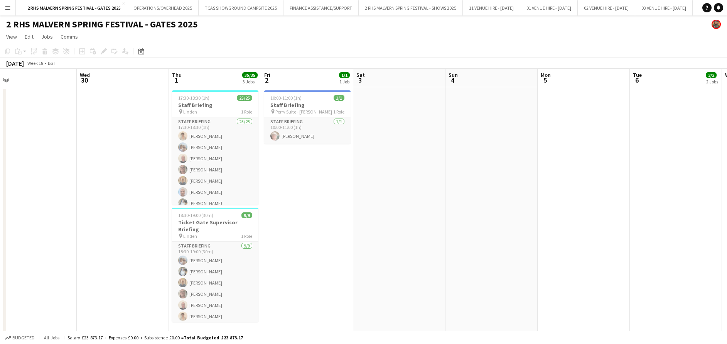
drag, startPoint x: 250, startPoint y: 82, endPoint x: 217, endPoint y: 81, distance: 33.2
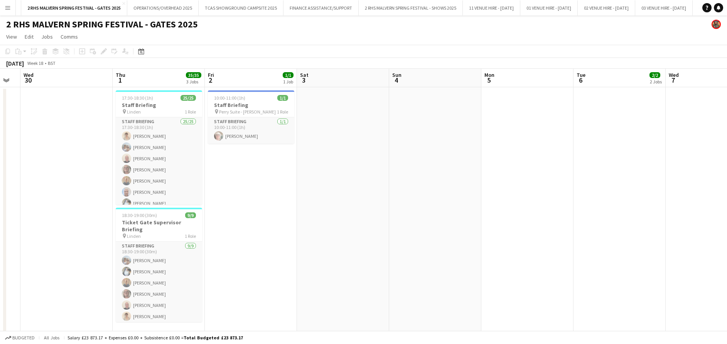
drag, startPoint x: 225, startPoint y: 76, endPoint x: 170, endPoint y: 73, distance: 55.3
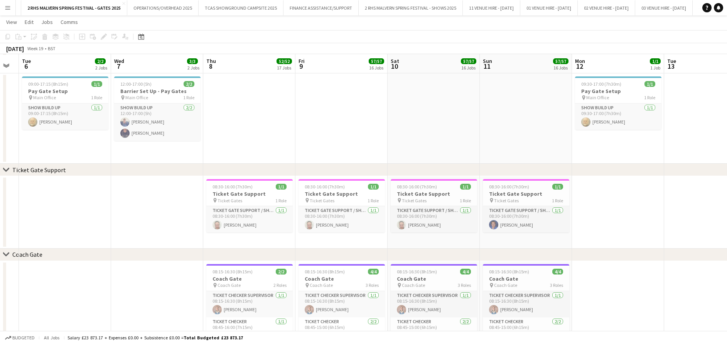
scroll to position [367, 0]
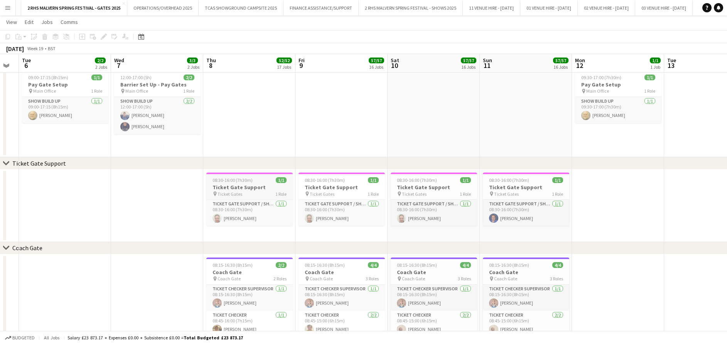
click at [245, 190] on h3 "Ticket Gate Support" at bounding box center [249, 187] width 86 height 7
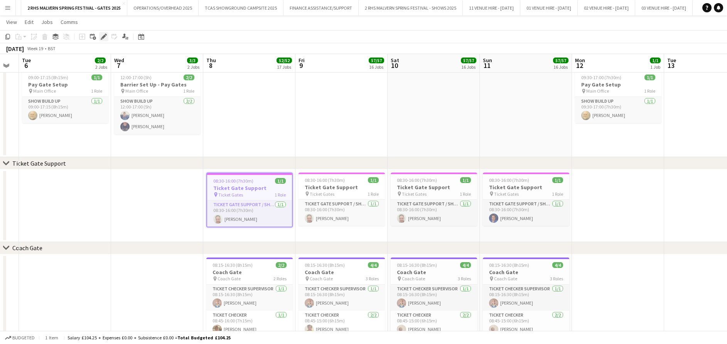
click at [100, 34] on div "Edit" at bounding box center [103, 36] width 9 height 9
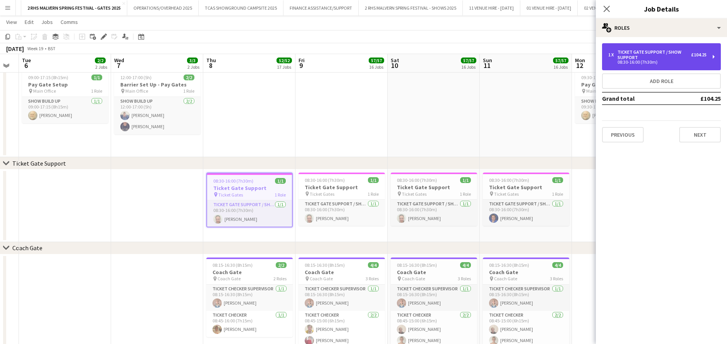
click at [663, 66] on div "1 x Ticket Gate Support / Show Support £104.25 08:30-16:00 (7h30m)" at bounding box center [661, 56] width 119 height 27
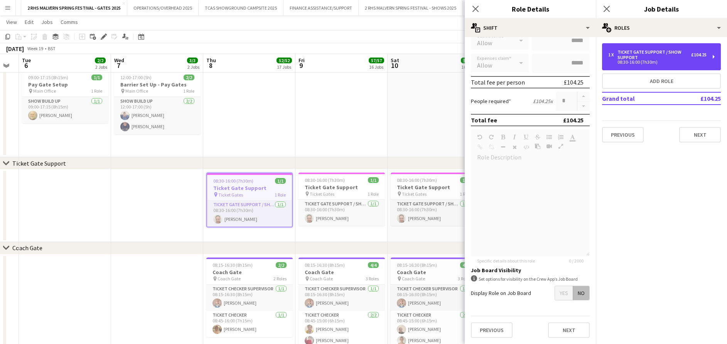
scroll to position [0, 0]
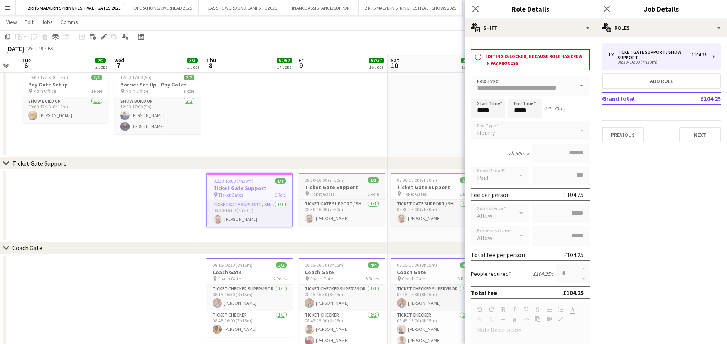
click at [311, 195] on span "Ticket Gates" at bounding box center [322, 194] width 25 height 6
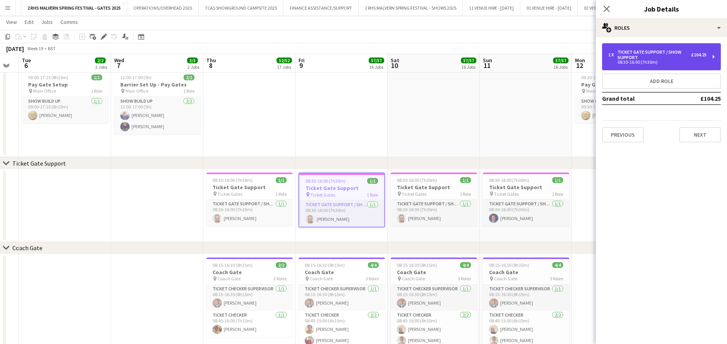
click at [619, 57] on div "Ticket Gate Support / Show Support" at bounding box center [654, 54] width 74 height 11
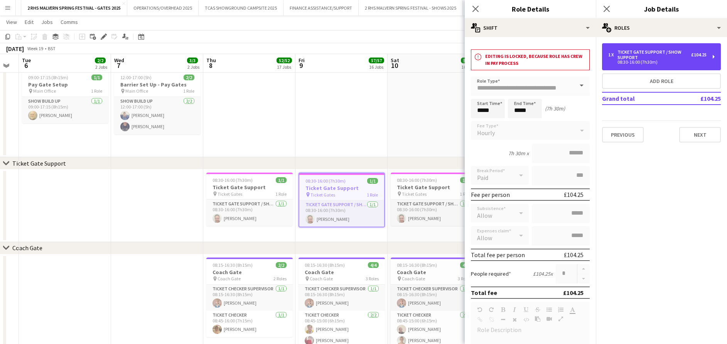
scroll to position [88, 0]
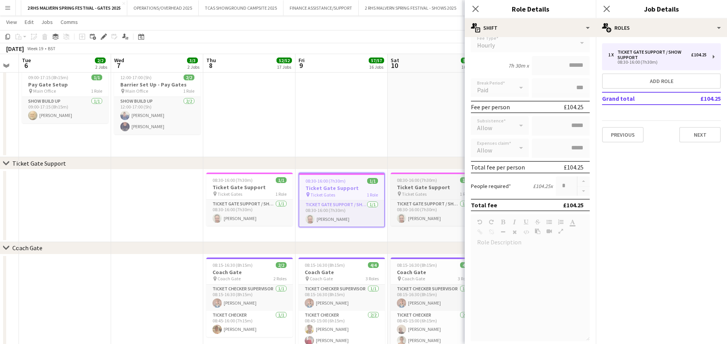
click at [428, 184] on h3 "Ticket Gate Support" at bounding box center [434, 187] width 86 height 7
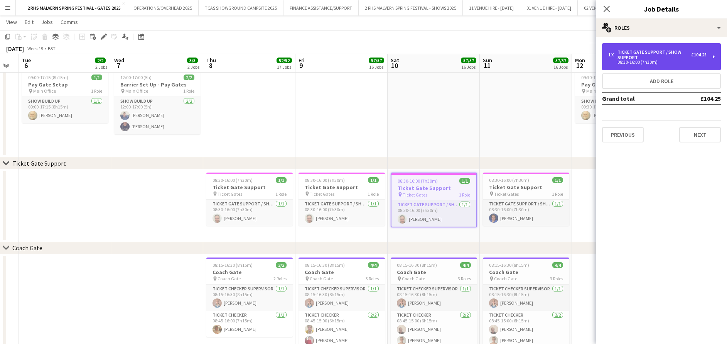
click at [638, 66] on div "1 x Ticket Gate Support / Show Support £104.25 08:30-16:00 (7h30m)" at bounding box center [661, 56] width 119 height 27
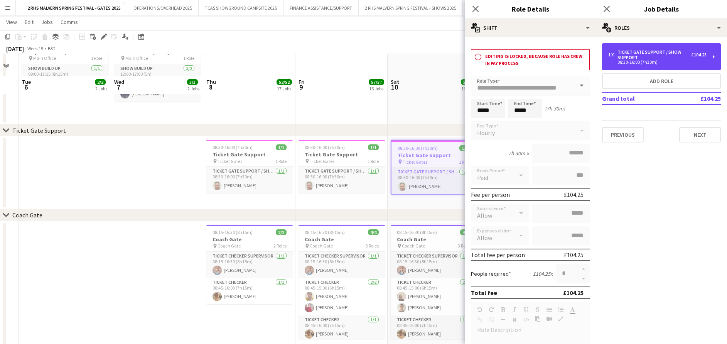
scroll to position [432, 0]
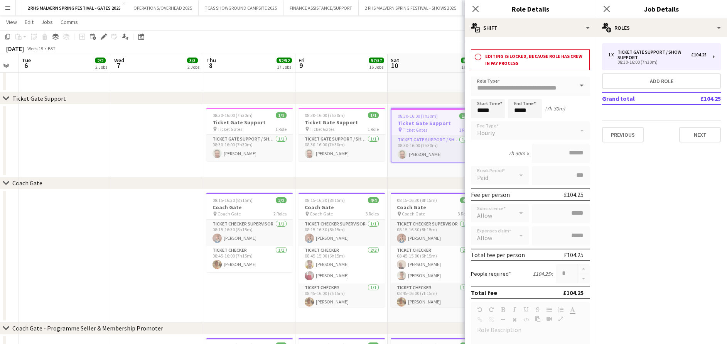
click at [384, 175] on app-date-cell "08:30-16:00 (7h30m) 1/1 Ticket Gate Support pin Ticket Gates 1 Role Ticket Gate…" at bounding box center [341, 141] width 92 height 73
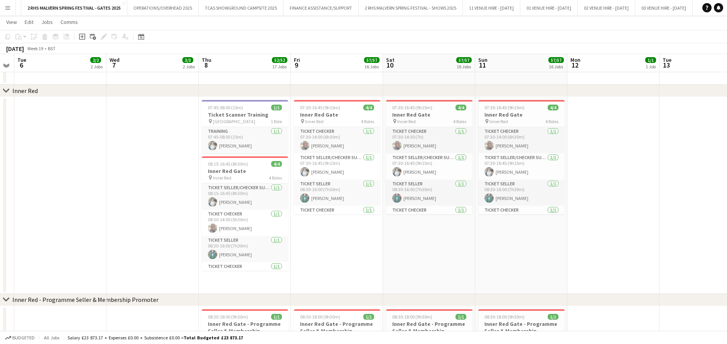
scroll to position [786, 0]
click at [236, 172] on h3 "Inner Red Gate" at bounding box center [245, 171] width 86 height 7
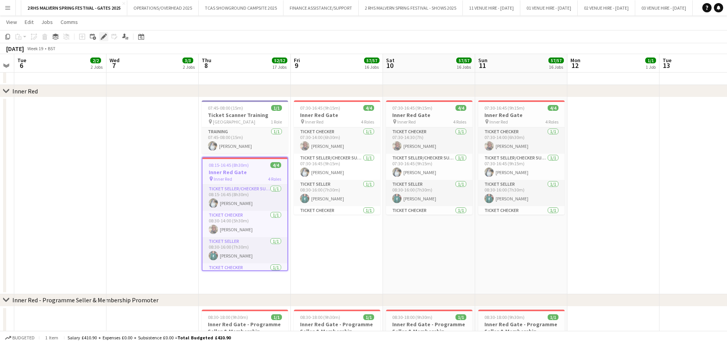
click at [103, 39] on icon "Edit" at bounding box center [104, 37] width 6 height 6
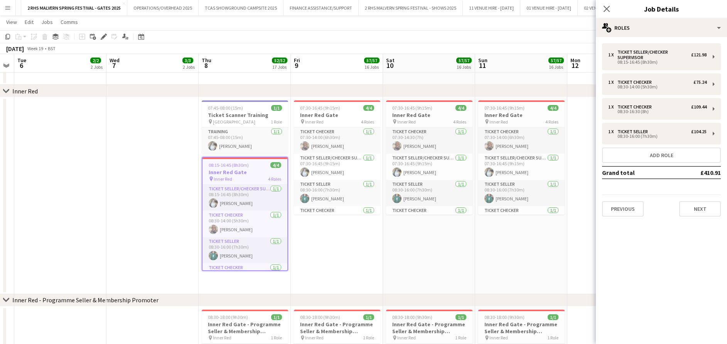
click at [119, 205] on app-date-cell at bounding box center [152, 195] width 92 height 197
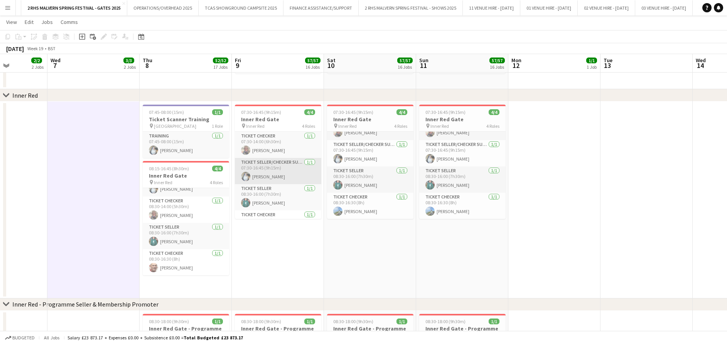
scroll to position [18, 0]
click at [300, 174] on app-card-role "Ticket Seller [DATE] 08:30-16:00 (7h30m) [PERSON_NAME]" at bounding box center [278, 179] width 86 height 26
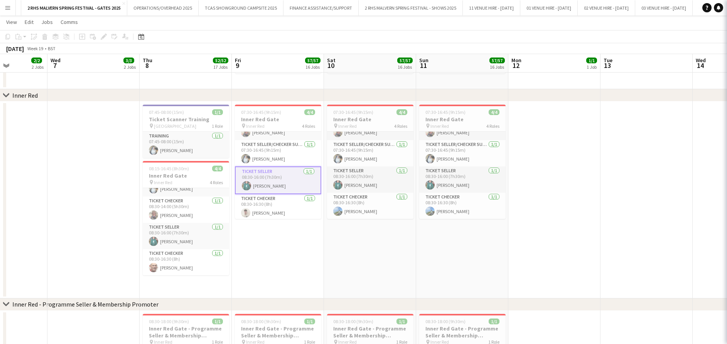
scroll to position [0, 231]
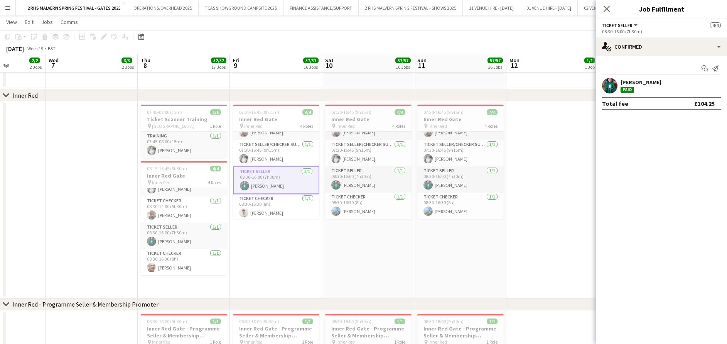
click at [313, 243] on app-date-cell "07:30-16:45 (9h15m) 4/4 Inner Red Gate pin Inner Red 4 Roles Ticket Checker [DA…" at bounding box center [276, 199] width 92 height 197
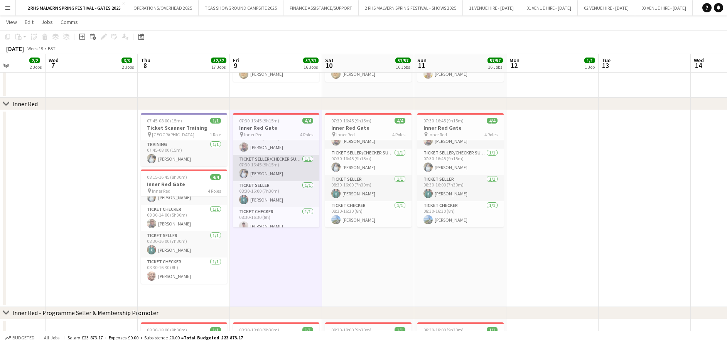
scroll to position [18, 0]
click at [553, 233] on app-date-cell at bounding box center [552, 208] width 92 height 197
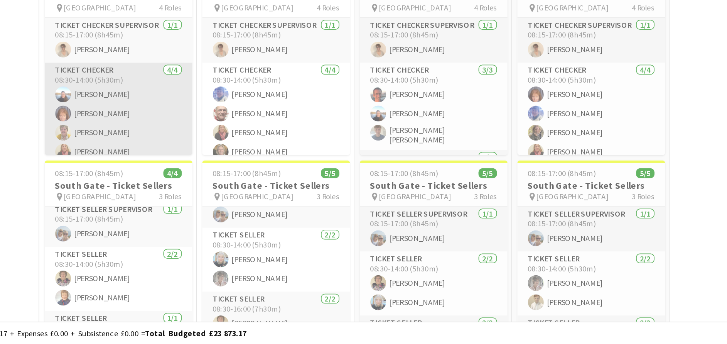
scroll to position [1164, 0]
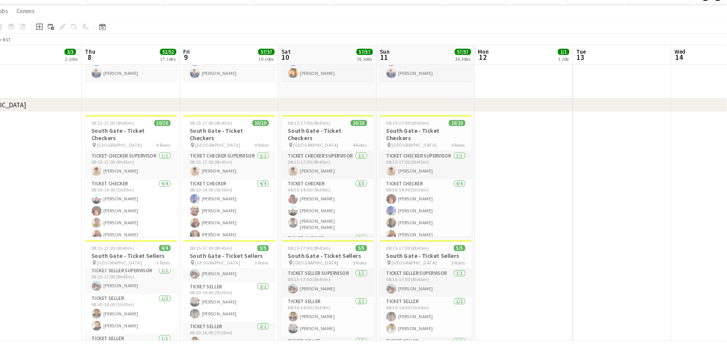
click at [637, 134] on app-date-cell at bounding box center [629, 241] width 92 height 250
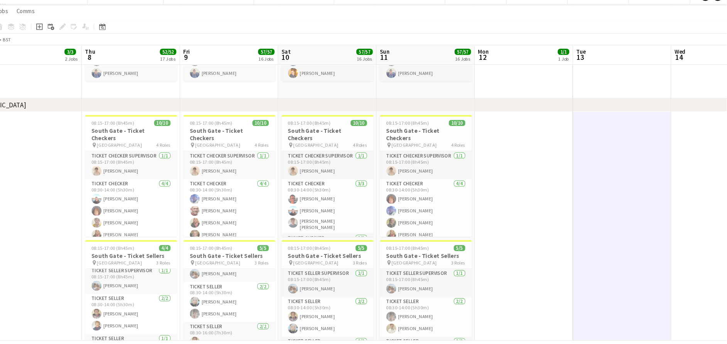
scroll to position [0, 246]
drag, startPoint x: 392, startPoint y: 183, endPoint x: 620, endPoint y: 171, distance: 228.2
click at [620, 171] on app-date-cell at bounding box center [630, 241] width 92 height 250
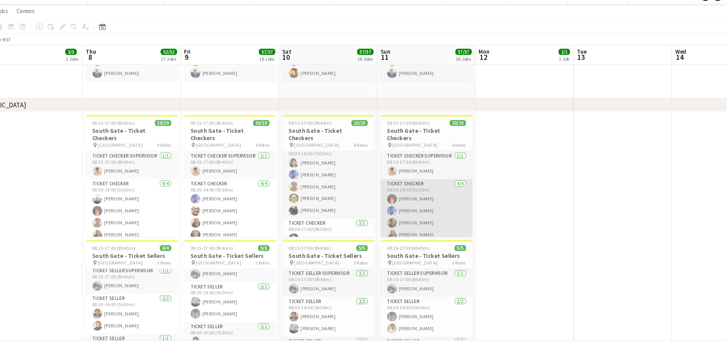
scroll to position [0, 235]
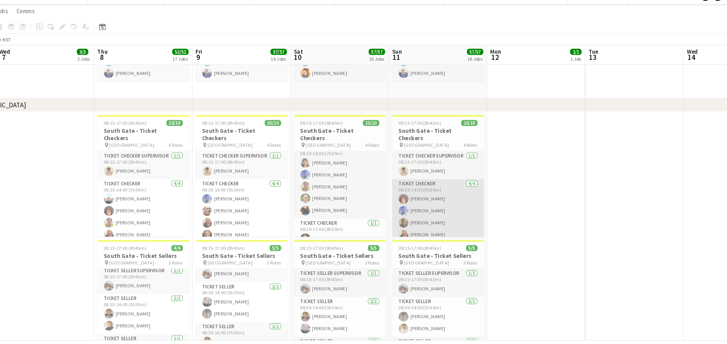
click at [440, 180] on app-card-role "Ticket Checker [DATE] 08:30-14:00 (5h30m) [PERSON_NAME] [PERSON_NAME] [PERSON_N…" at bounding box center [456, 210] width 86 height 60
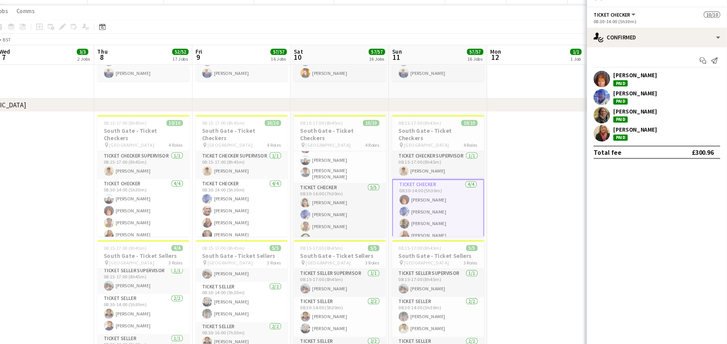
scroll to position [85, 0]
click at [548, 188] on app-date-cell at bounding box center [548, 241] width 92 height 250
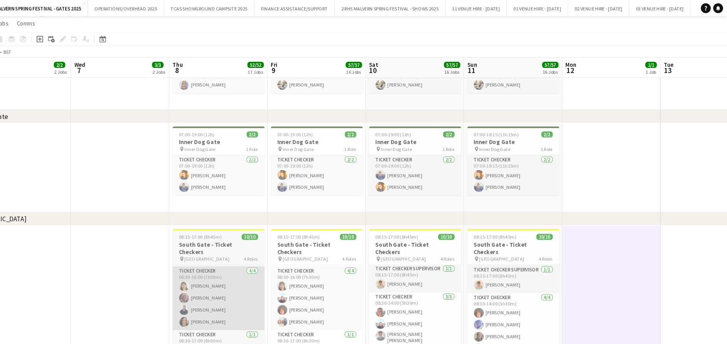
scroll to position [1068, 0]
click at [229, 270] on app-card-role "Ticket Checker [DATE] 08:30-16:00 (7h30m) [PERSON_NAME] [PERSON_NAME] [PERSON_N…" at bounding box center [250, 280] width 86 height 60
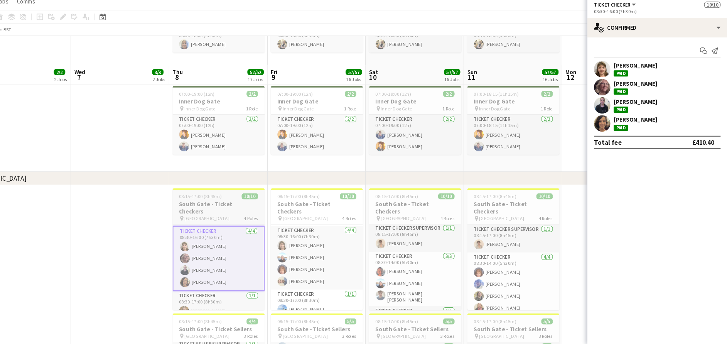
scroll to position [1116, 0]
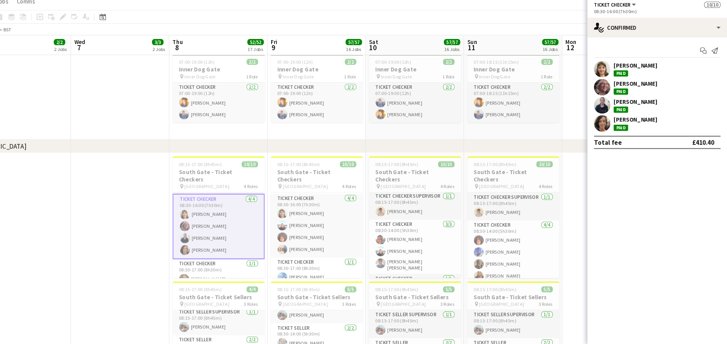
click at [135, 255] on app-date-cell at bounding box center [157, 289] width 92 height 250
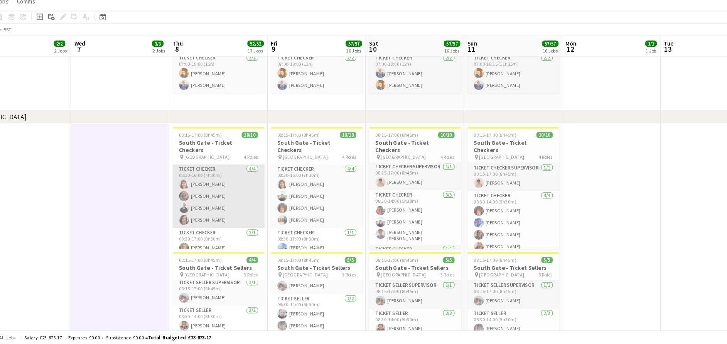
scroll to position [1145, 0]
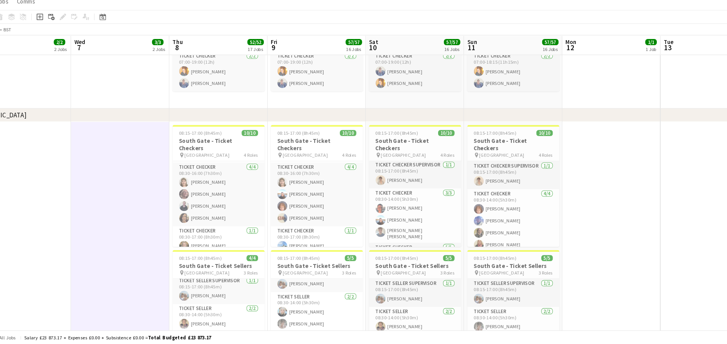
click at [230, 134] on div "chevron-right [GEOGRAPHIC_DATA]" at bounding box center [363, 129] width 727 height 12
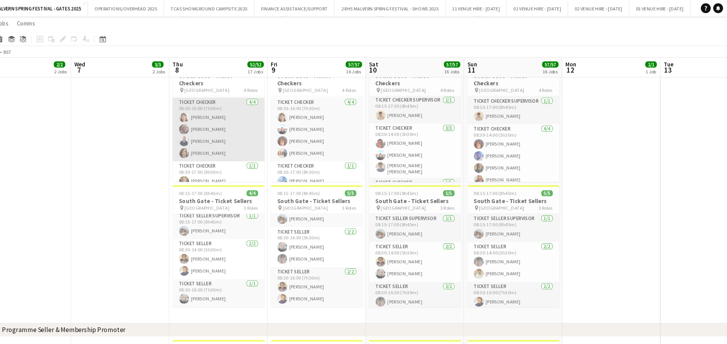
click at [238, 127] on app-card-role "Ticket Checker [DATE] 08:30-16:00 (7h30m) [PERSON_NAME] [PERSON_NAME] [PERSON_N…" at bounding box center [250, 121] width 86 height 60
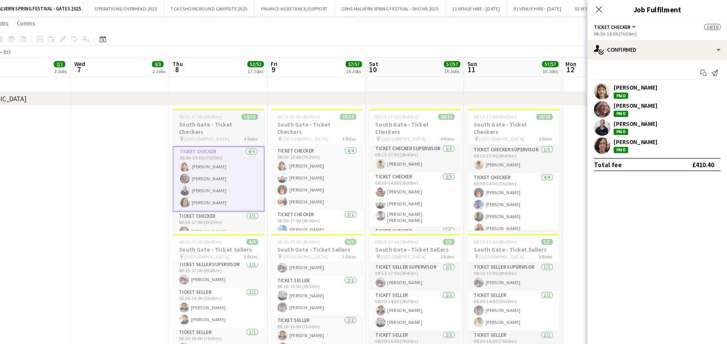
scroll to position [0, 0]
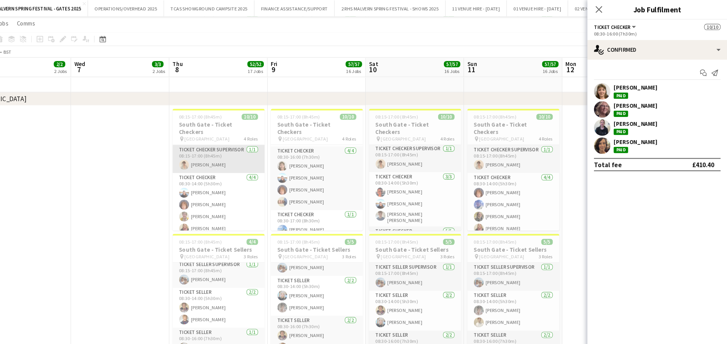
click at [226, 136] on app-card-role "Ticket Checker Supervisor [DATE] 08:15-17:00 (8h45m) [PERSON_NAME]" at bounding box center [250, 149] width 86 height 26
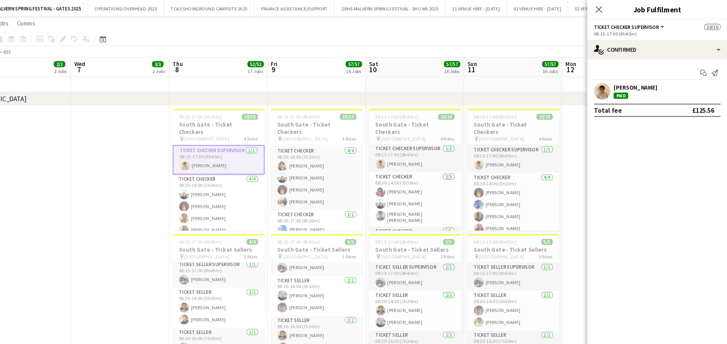
click at [144, 137] on app-date-cell at bounding box center [157, 224] width 92 height 250
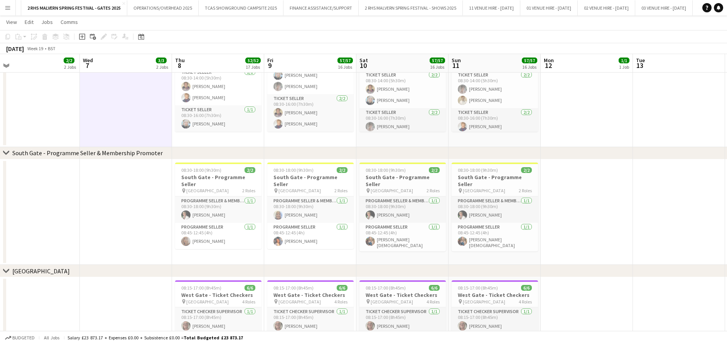
scroll to position [0, 290]
click at [195, 176] on h3 "South Gate - Programme Seller" at bounding box center [217, 181] width 86 height 14
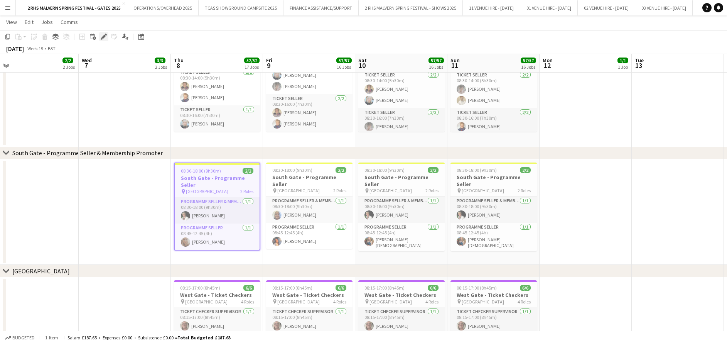
click at [106, 35] on icon "Edit" at bounding box center [104, 37] width 6 height 6
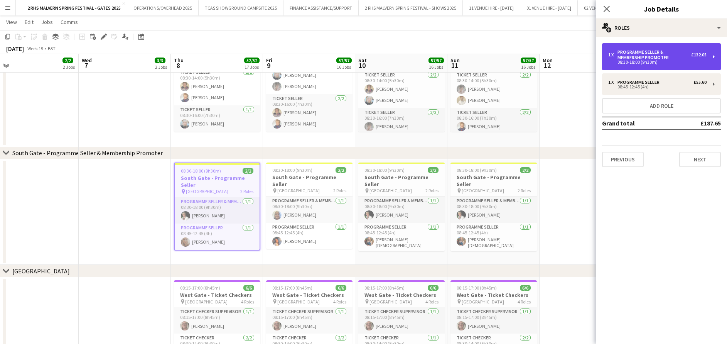
click at [657, 50] on div "Programme Seller & Membership Promoter" at bounding box center [654, 54] width 74 height 11
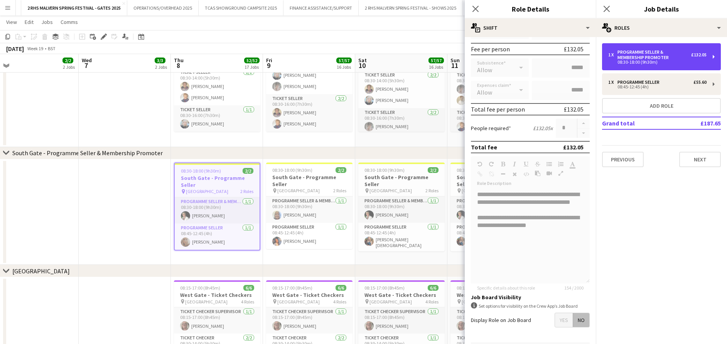
scroll to position [146, 0]
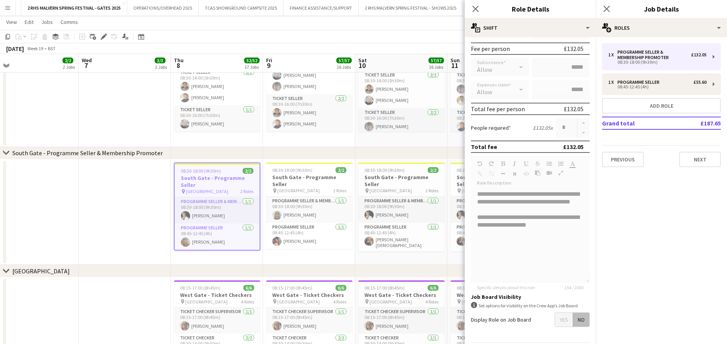
click at [97, 251] on app-date-cell at bounding box center [125, 212] width 92 height 106
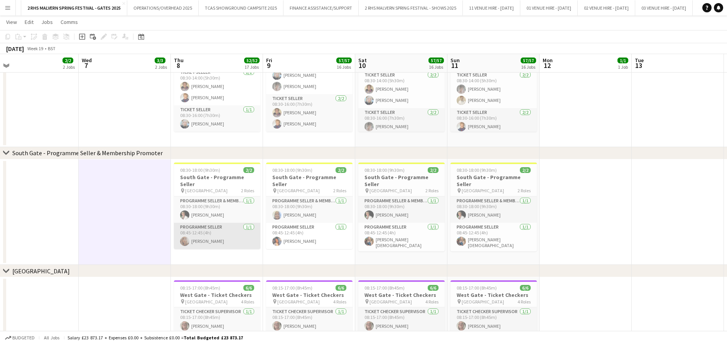
click at [214, 226] on app-card-role "Programme Seller [DATE] 08:45-12:45 (4h) [PERSON_NAME]" at bounding box center [217, 236] width 86 height 26
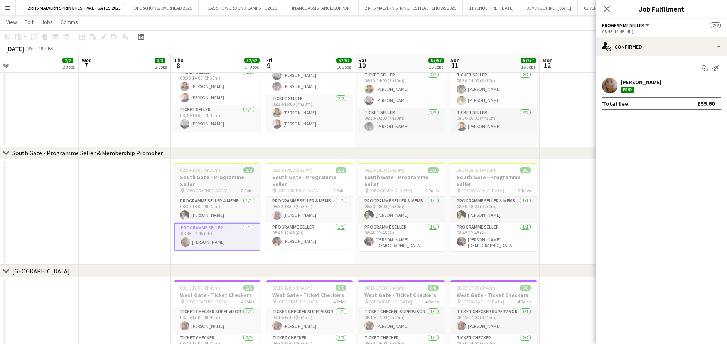
click at [221, 170] on div "08:30-18:00 (9h30m) 2/2" at bounding box center [217, 170] width 86 height 6
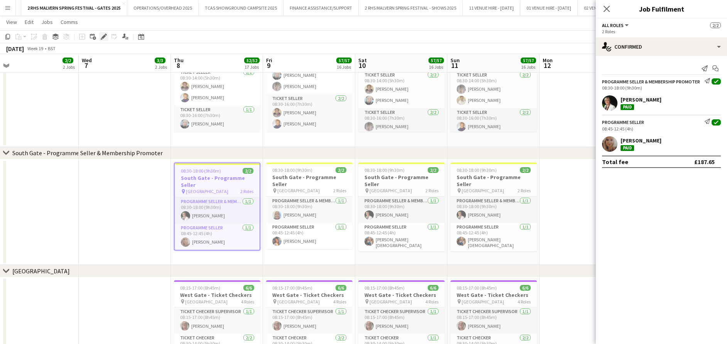
click at [101, 35] on icon "Edit" at bounding box center [104, 37] width 6 height 6
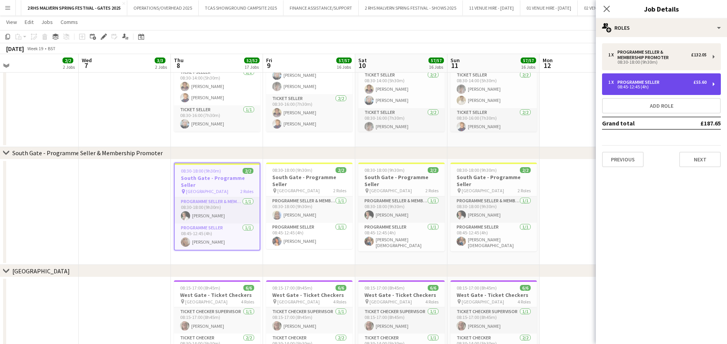
click at [610, 84] on div "1 x" at bounding box center [612, 81] width 9 height 5
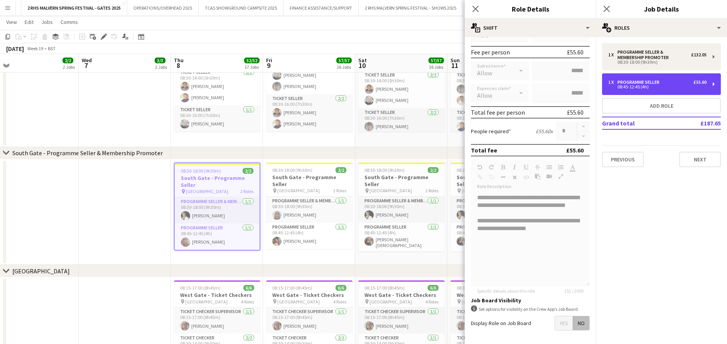
scroll to position [142, 0]
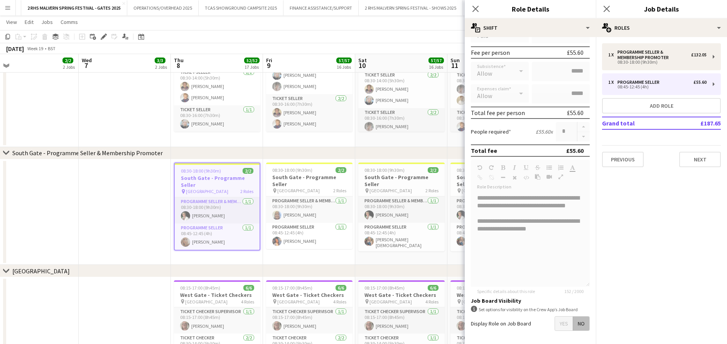
click at [148, 187] on app-date-cell at bounding box center [125, 212] width 92 height 106
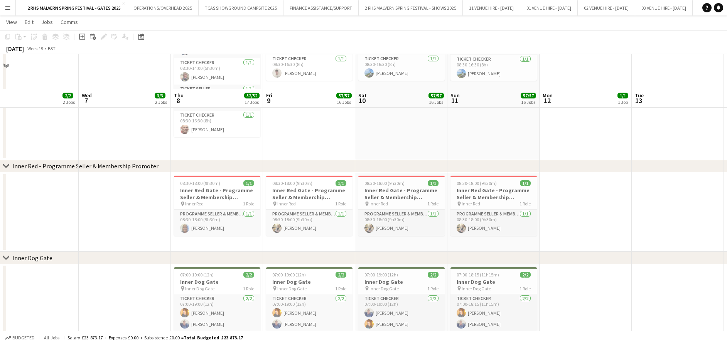
scroll to position [911, 0]
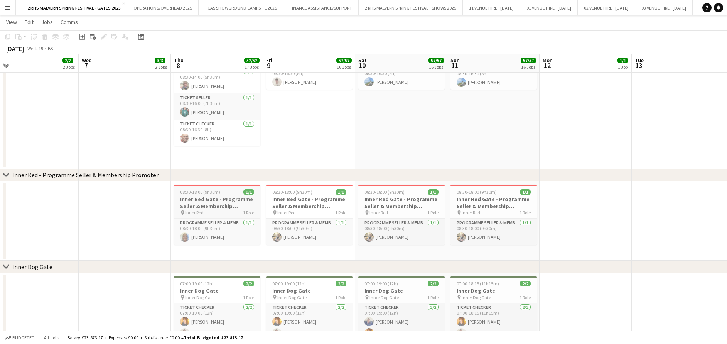
click at [228, 200] on h3 "Inner Red Gate - Programme Seller & Membership Promoter" at bounding box center [217, 203] width 86 height 14
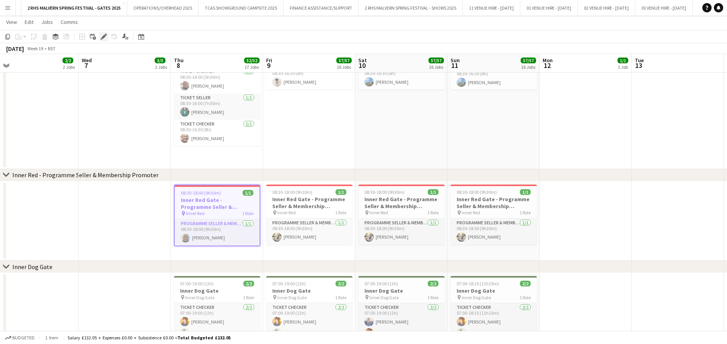
click at [103, 36] on icon at bounding box center [103, 37] width 4 height 4
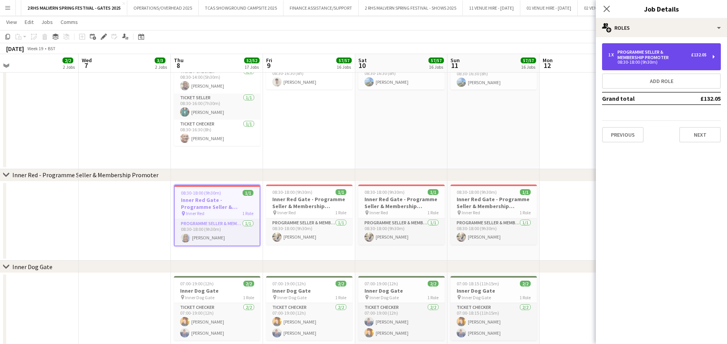
click at [626, 65] on div "1 x Programme Seller & Membership Promoter £132.05 08:30-18:00 (9h30m)" at bounding box center [661, 56] width 119 height 27
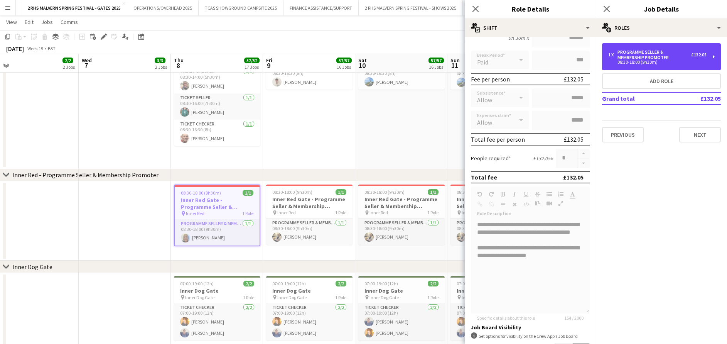
scroll to position [115, 0]
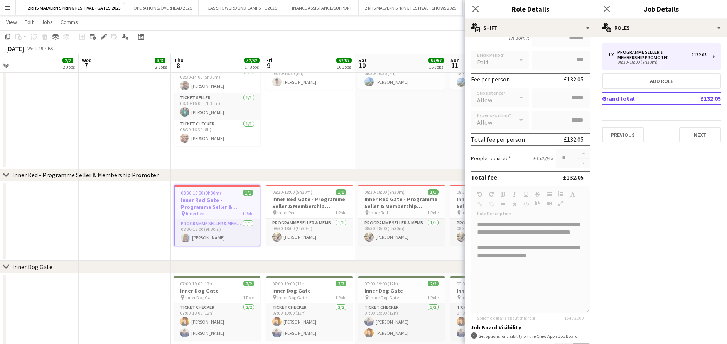
click at [113, 225] on app-date-cell at bounding box center [125, 220] width 92 height 79
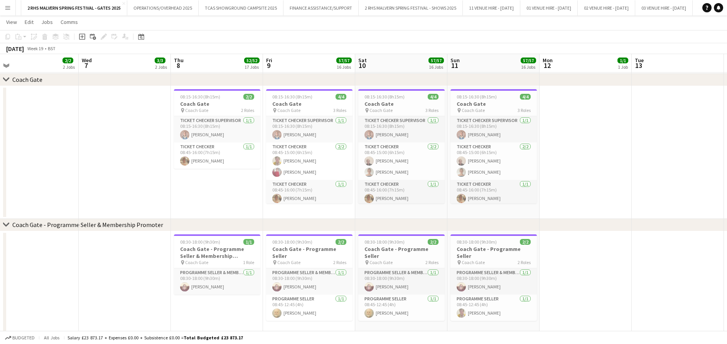
scroll to position [534, 0]
click at [216, 251] on h3 "Coach Gate - Programme Seller & Membership Promoter" at bounding box center [217, 253] width 86 height 14
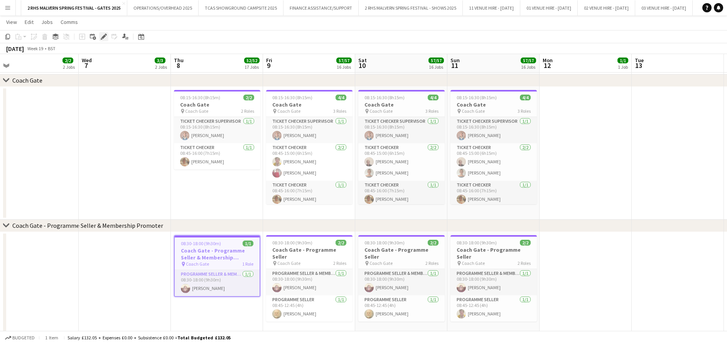
click at [105, 40] on div "Edit" at bounding box center [103, 36] width 9 height 9
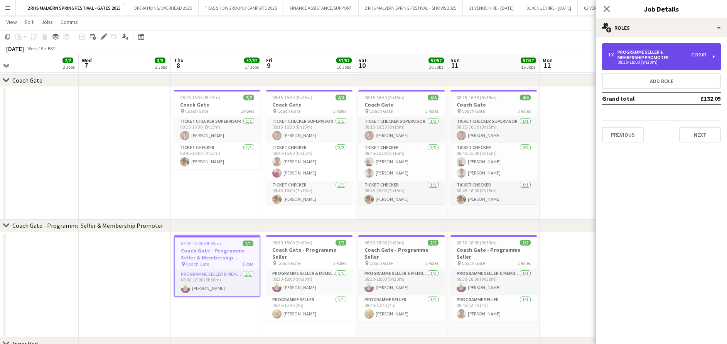
click at [641, 63] on div "08:30-18:00 (9h30m)" at bounding box center [657, 62] width 98 height 4
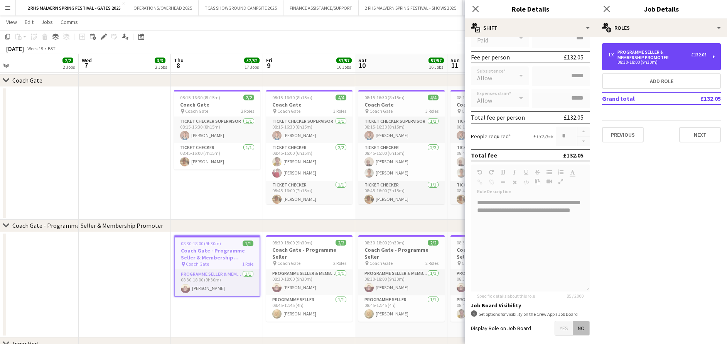
scroll to position [142, 0]
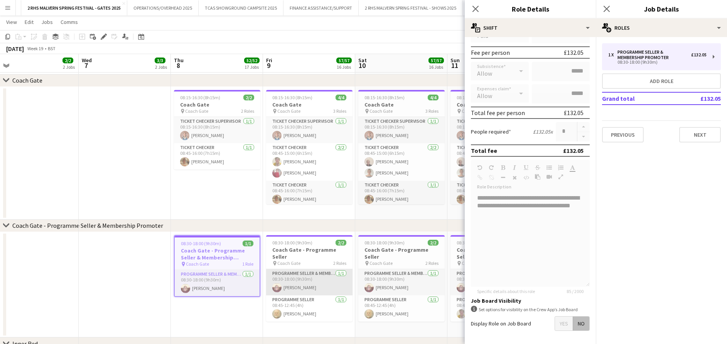
click at [310, 281] on app-card-role "Programme Seller & Membership Promoter [DATE] 08:30-18:00 (9h30m) [PERSON_NAME]" at bounding box center [309, 282] width 86 height 26
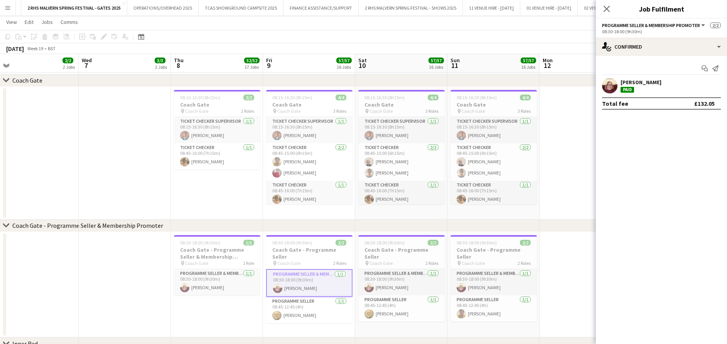
click at [111, 282] on app-date-cell at bounding box center [125, 285] width 92 height 106
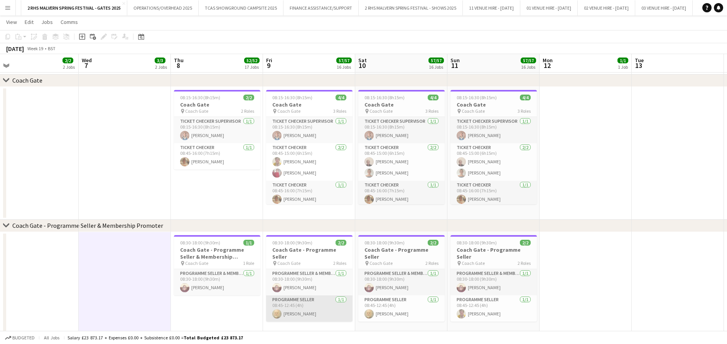
click at [306, 295] on app-card-role "Programme Seller [DATE] 08:45-12:45 (4h) [PERSON_NAME]" at bounding box center [309, 308] width 86 height 26
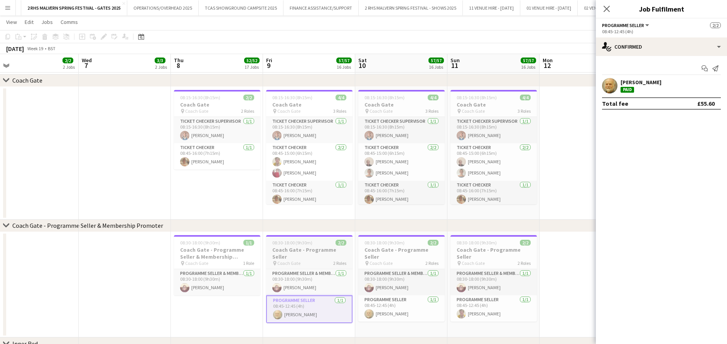
click at [295, 247] on h3 "Coach Gate - Programme Seller" at bounding box center [309, 253] width 86 height 14
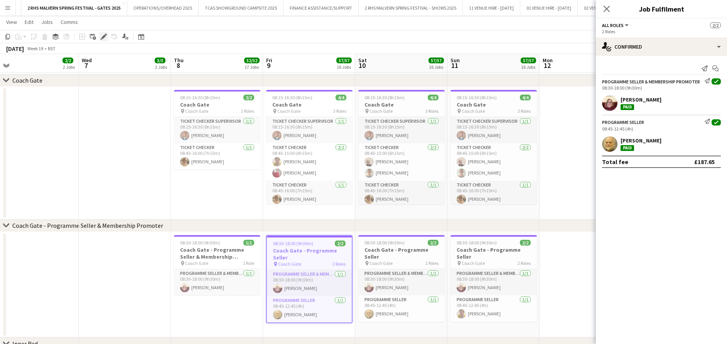
click at [101, 38] on icon "Edit" at bounding box center [104, 37] width 6 height 6
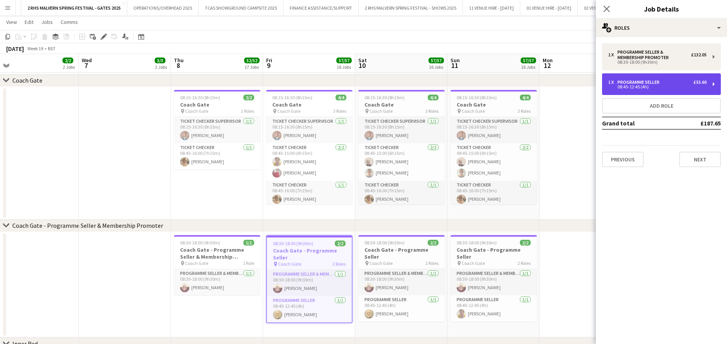
click at [630, 81] on div "Programme Seller" at bounding box center [639, 81] width 45 height 5
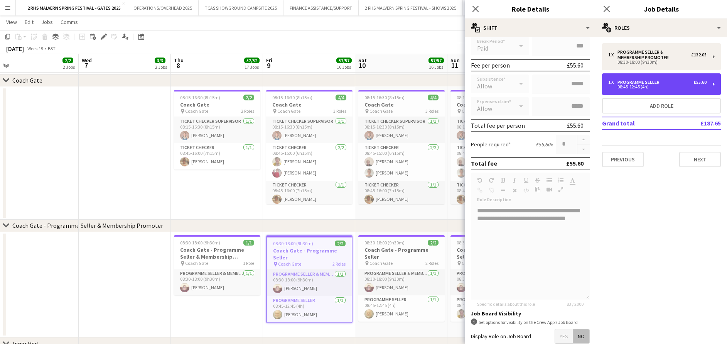
scroll to position [130, 0]
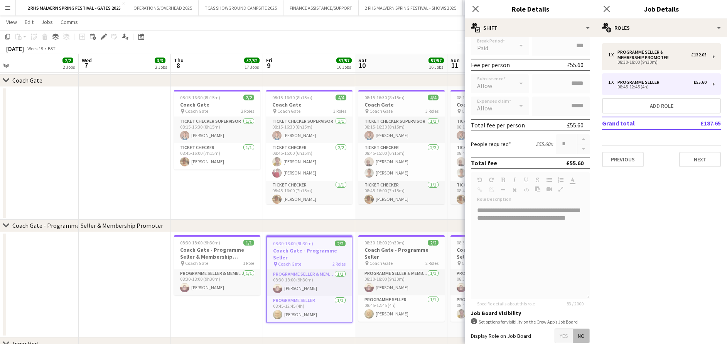
click at [98, 271] on app-date-cell at bounding box center [125, 285] width 92 height 106
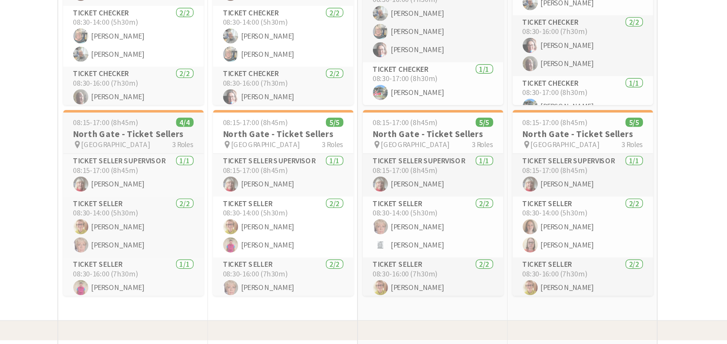
scroll to position [3, 0]
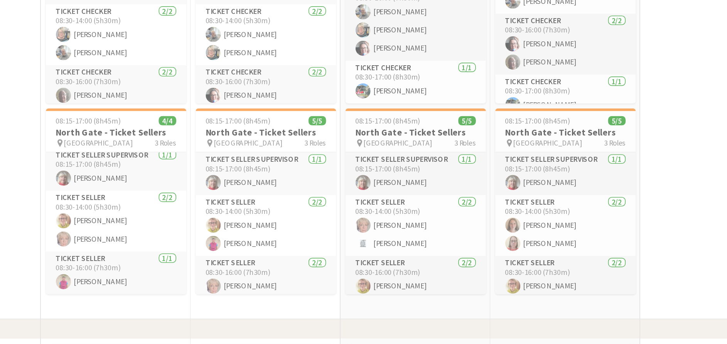
drag, startPoint x: 398, startPoint y: 226, endPoint x: 387, endPoint y: 231, distance: 12.1
click at [387, 231] on app-card-role "Ticket Seller [DATE] 08:30-14:00 (5h30m) [PERSON_NAME] [PERSON_NAME]" at bounding box center [376, 222] width 86 height 37
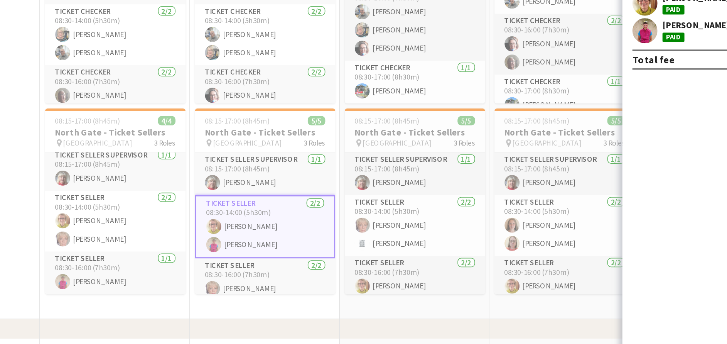
click at [332, 278] on app-date-cell "08:15-17:00 (8h45m) 6/6 North Gate - Ticket Checkers pin North Gate 4 Roles Tic…" at bounding box center [376, 155] width 92 height 250
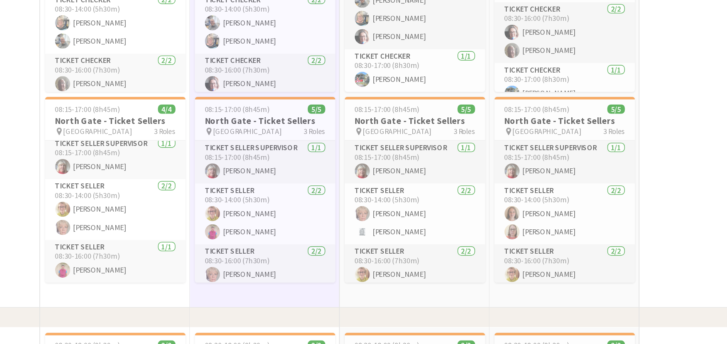
click at [420, 272] on app-date-cell "08:15-17:00 (8h45m) 6/6 North Gate - Ticket Checkers pin North Gate 4 Roles Tic…" at bounding box center [376, 155] width 92 height 250
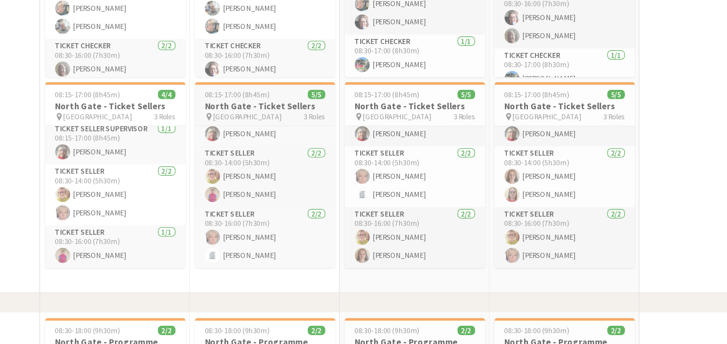
scroll to position [0, 0]
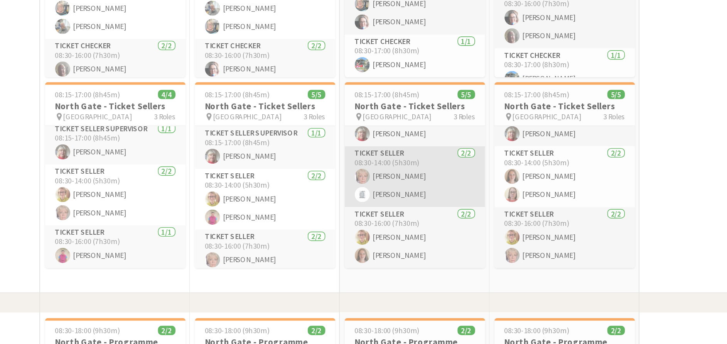
click at [482, 213] on app-card-role "Ticket Seller [DATE] 08:30-14:00 (5h30m) [PERSON_NAME] [PERSON_NAME]" at bounding box center [468, 208] width 86 height 37
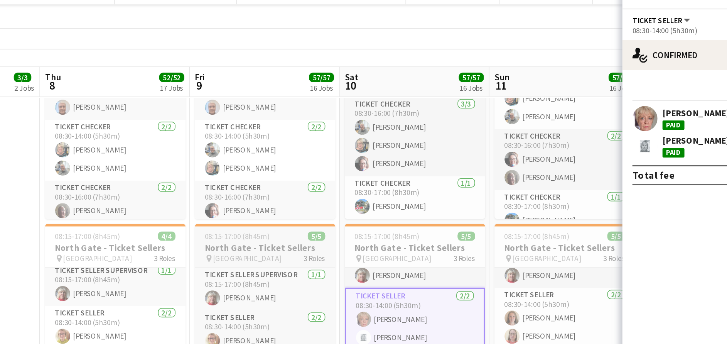
scroll to position [0, 244]
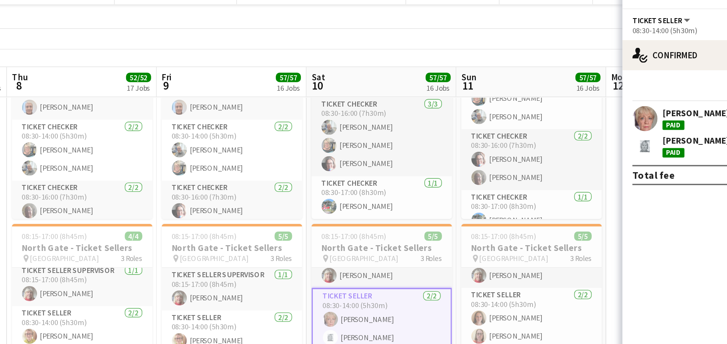
click at [541, 32] on app-toolbar "Copy Paste Paste Ctrl+V Paste with crew Ctrl+Shift+V Paste linked Job [GEOGRAPH…" at bounding box center [363, 36] width 727 height 13
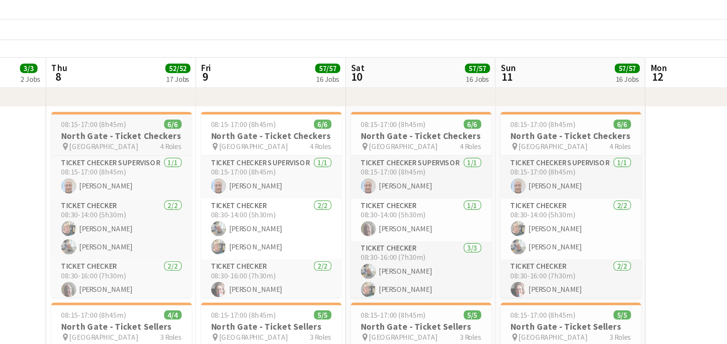
scroll to position [40, 0]
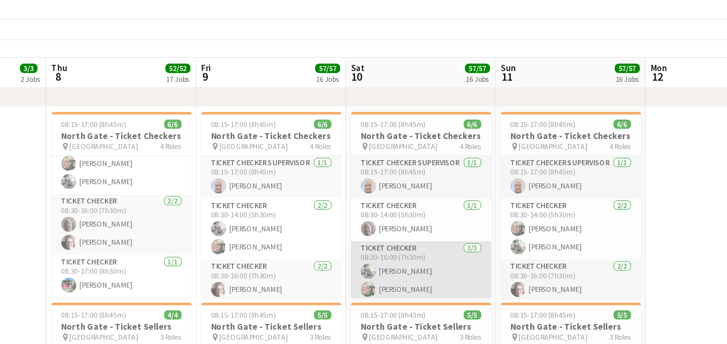
click at [478, 168] on app-card-role "Ticket Checker [DATE] 08:30-16:00 (7h30m) [PERSON_NAME] [PERSON_NAME] [PERSON_N…" at bounding box center [472, 191] width 86 height 49
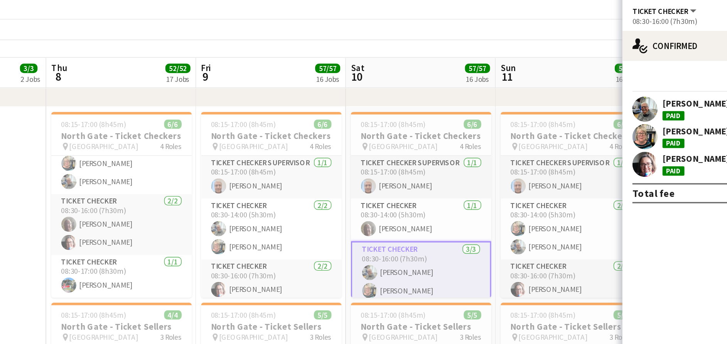
drag, startPoint x: 496, startPoint y: 73, endPoint x: 477, endPoint y: 47, distance: 32.3
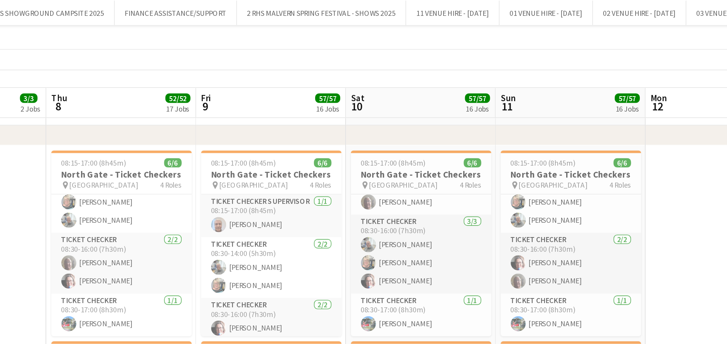
click at [520, 179] on app-date-cell "08:15-17:00 (8h45m) 6/6 North Gate - Ticket Checkers pin North Gate 4 Roles Tic…" at bounding box center [564, 214] width 92 height 250
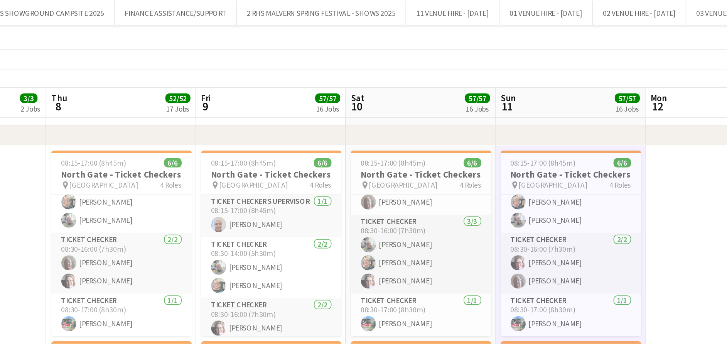
click at [520, 179] on app-date-cell "08:15-17:00 (8h45m) 6/6 North Gate - Ticket Checkers pin North Gate 4 Roles Tic…" at bounding box center [564, 214] width 92 height 250
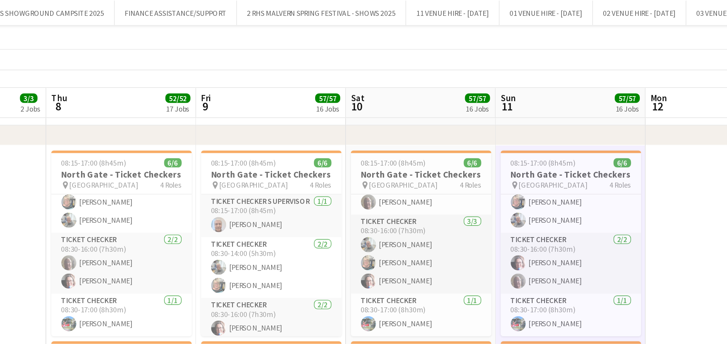
click at [520, 179] on app-date-cell "08:15-17:00 (8h45m) 6/6 North Gate - Ticket Checkers pin North Gate 4 Roles Tic…" at bounding box center [564, 214] width 92 height 250
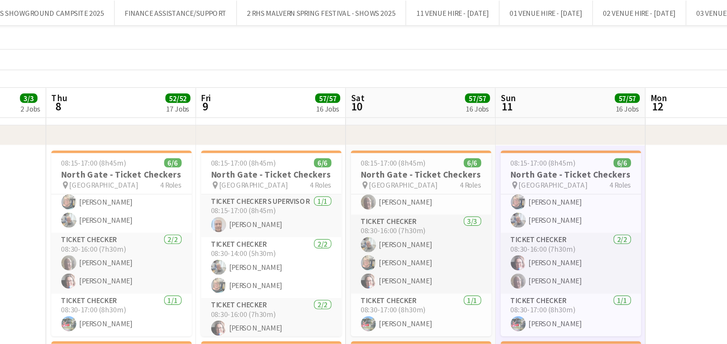
click at [520, 179] on app-date-cell "08:15-17:00 (8h45m) 6/6 North Gate - Ticket Checkers pin North Gate 4 Roles Tic…" at bounding box center [564, 214] width 92 height 250
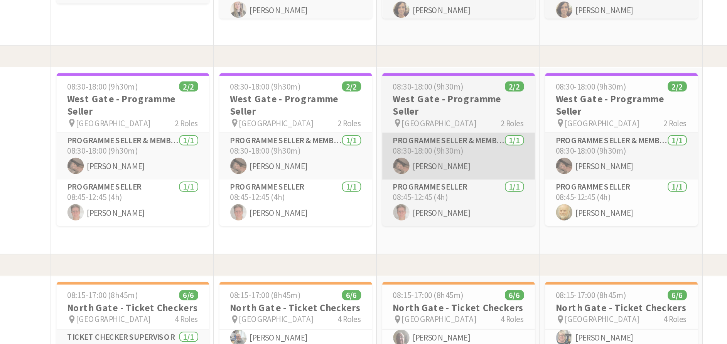
scroll to position [1756, 0]
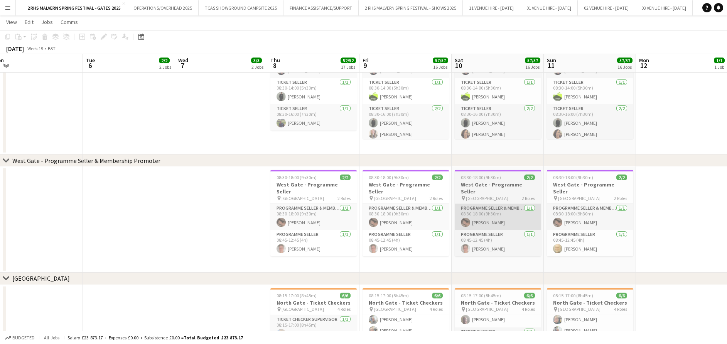
click at [526, 159] on div "chevron-right West Gate - Programme Seller & Membership Promoter" at bounding box center [363, 160] width 727 height 12
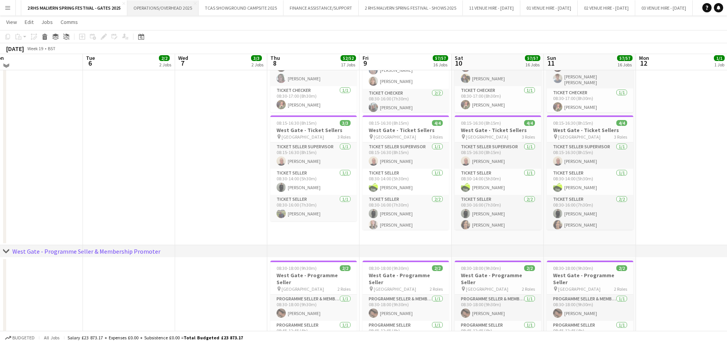
scroll to position [1663, 0]
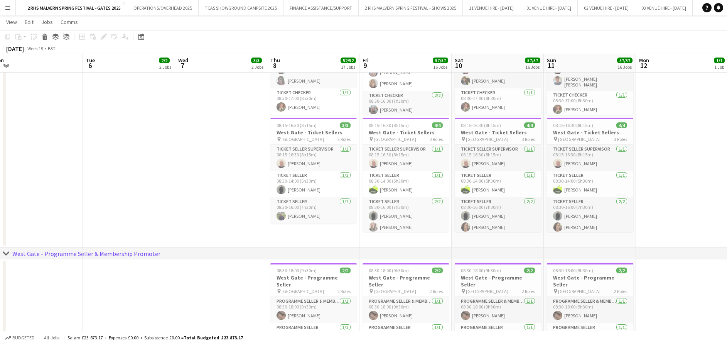
click at [7, 11] on button "Menu" at bounding box center [7, 7] width 15 height 15
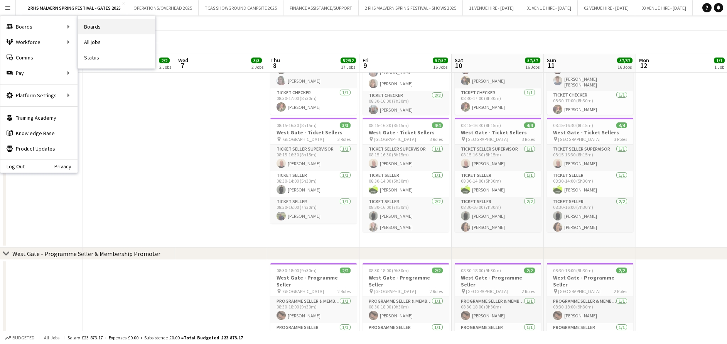
click at [91, 31] on link "Boards" at bounding box center [116, 26] width 77 height 15
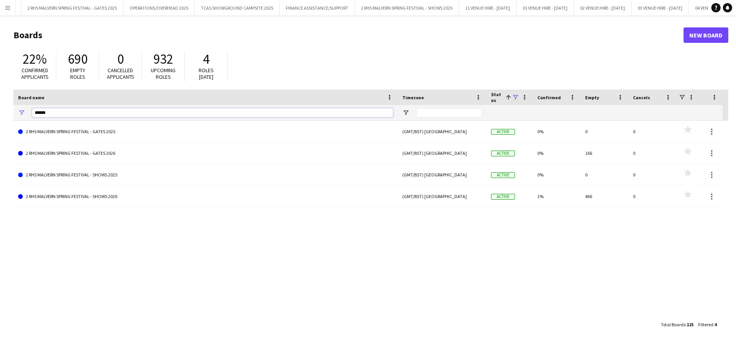
click at [110, 115] on input "******" at bounding box center [212, 112] width 361 height 9
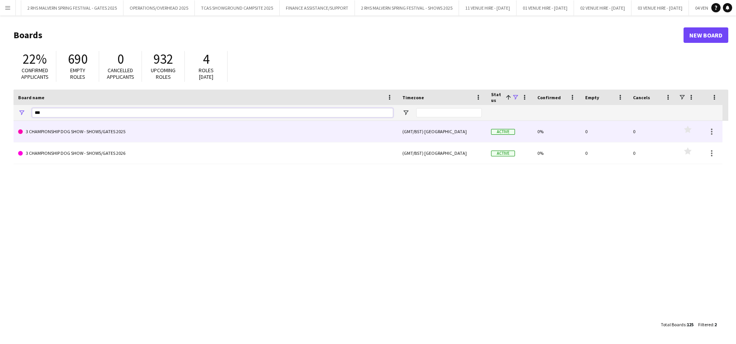
type input "***"
click at [132, 136] on link "3 CHAMPIONSHIP DOG SHOW - SHOWS/GATES 2025" at bounding box center [205, 132] width 375 height 22
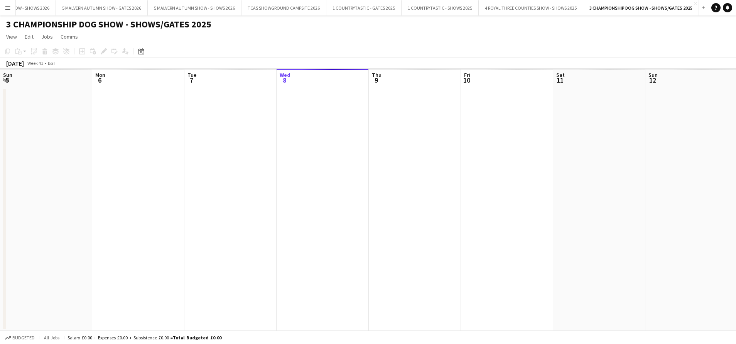
scroll to position [0, 184]
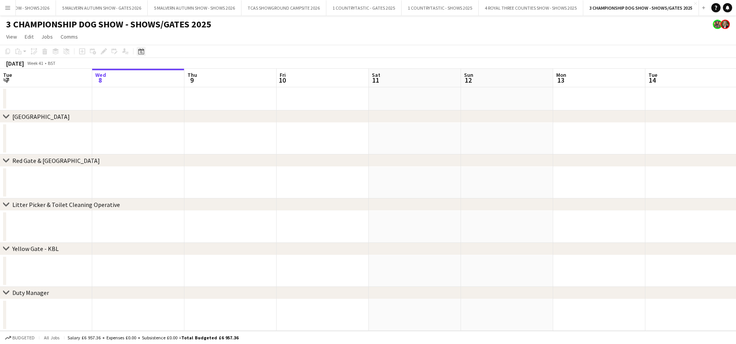
click at [142, 51] on icon at bounding box center [141, 51] width 6 height 6
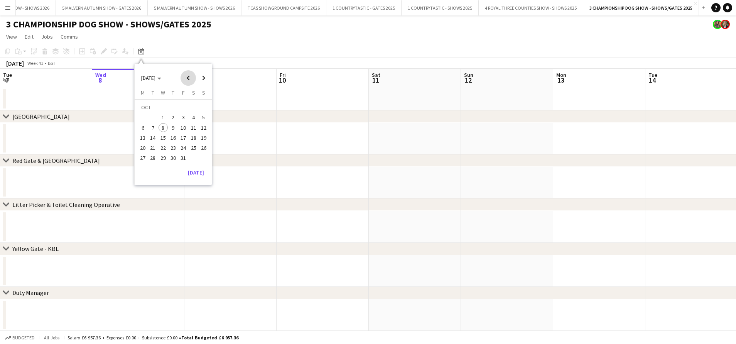
click at [188, 79] on span "Previous month" at bounding box center [187, 77] width 15 height 15
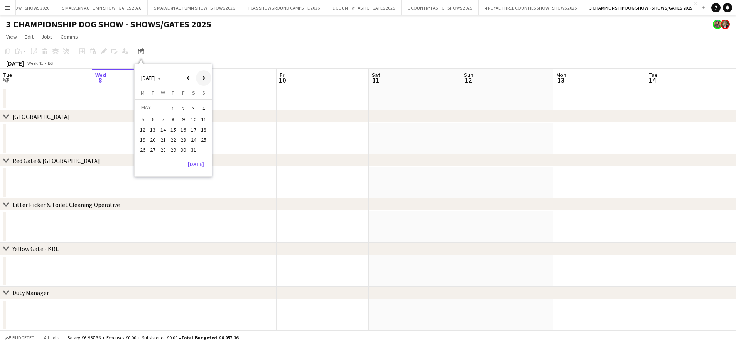
click at [205, 83] on span "Next month" at bounding box center [203, 77] width 15 height 15
click at [163, 116] on span "4" at bounding box center [163, 119] width 9 height 9
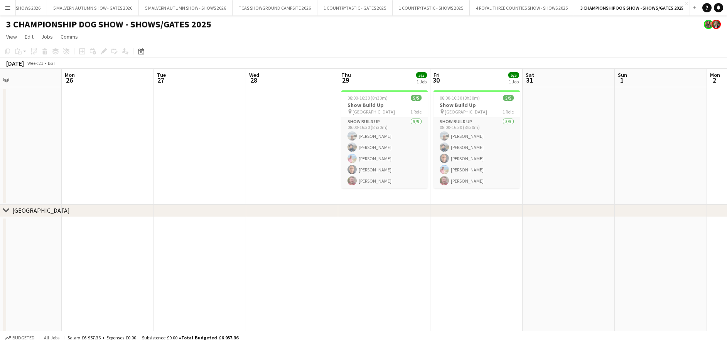
scroll to position [0, 309]
